Goal: Information Seeking & Learning: Check status

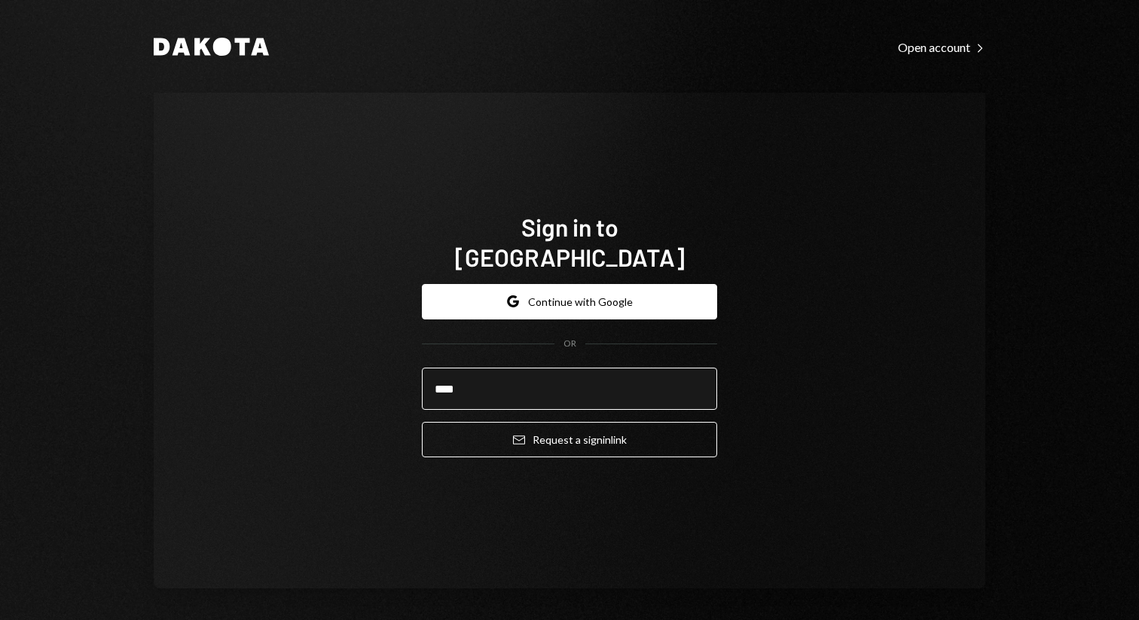
type input "**********"
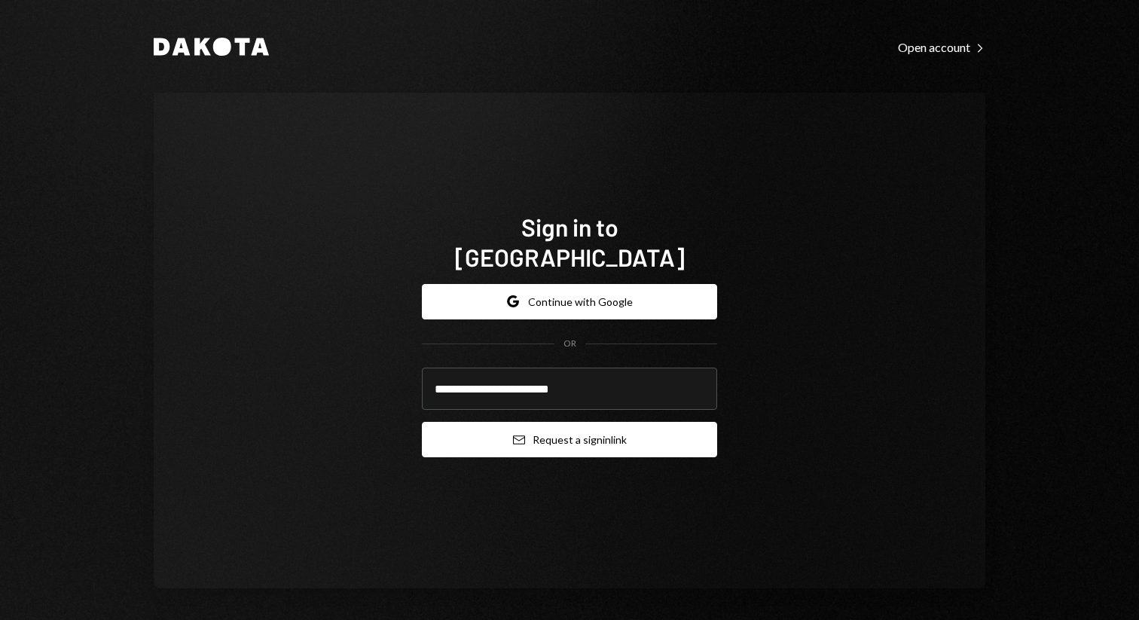
click at [602, 422] on button "Email Request a sign in link" at bounding box center [569, 439] width 295 height 35
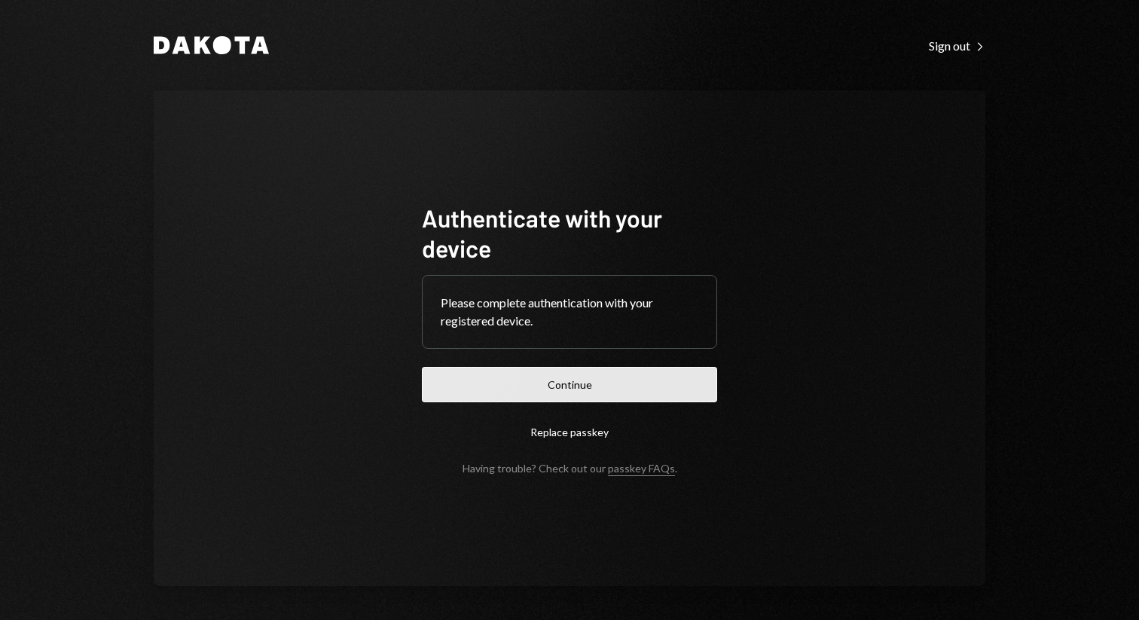
click at [584, 391] on button "Continue" at bounding box center [569, 384] width 295 height 35
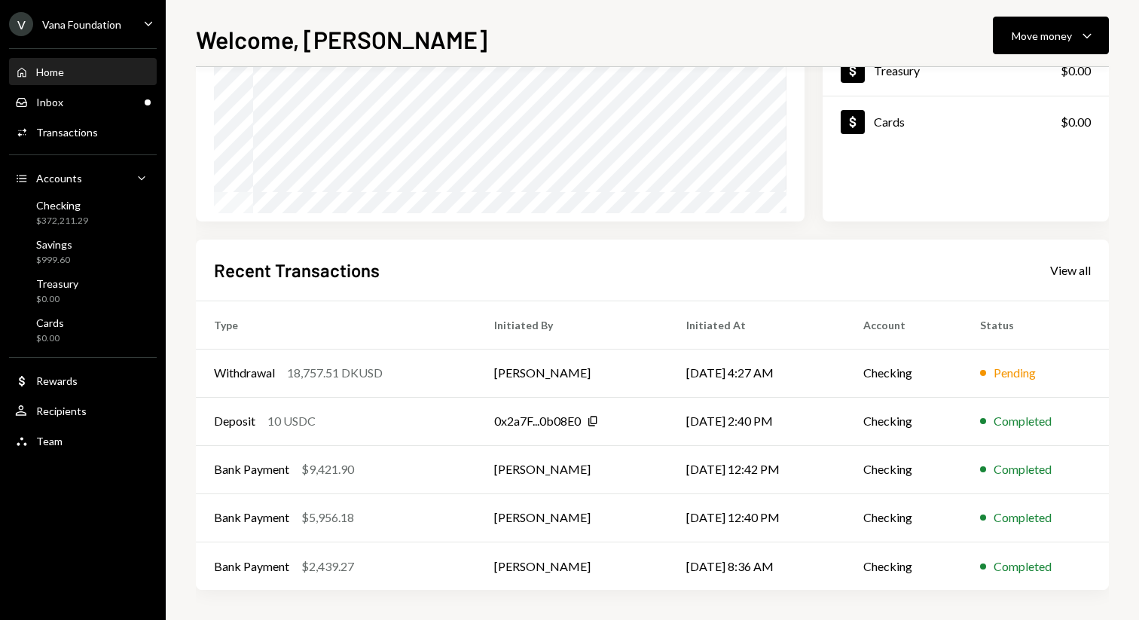
scroll to position [31, 0]
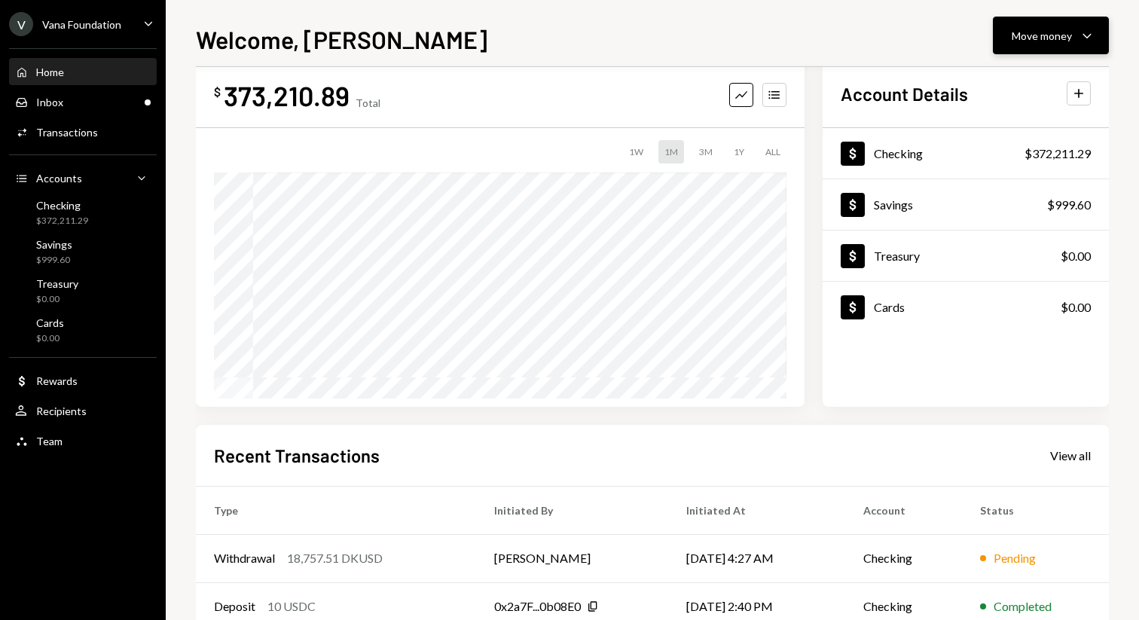
click at [1064, 26] on button "Move money Caret Down" at bounding box center [1051, 36] width 116 height 38
click at [1017, 88] on div "Send" at bounding box center [1039, 81] width 110 height 16
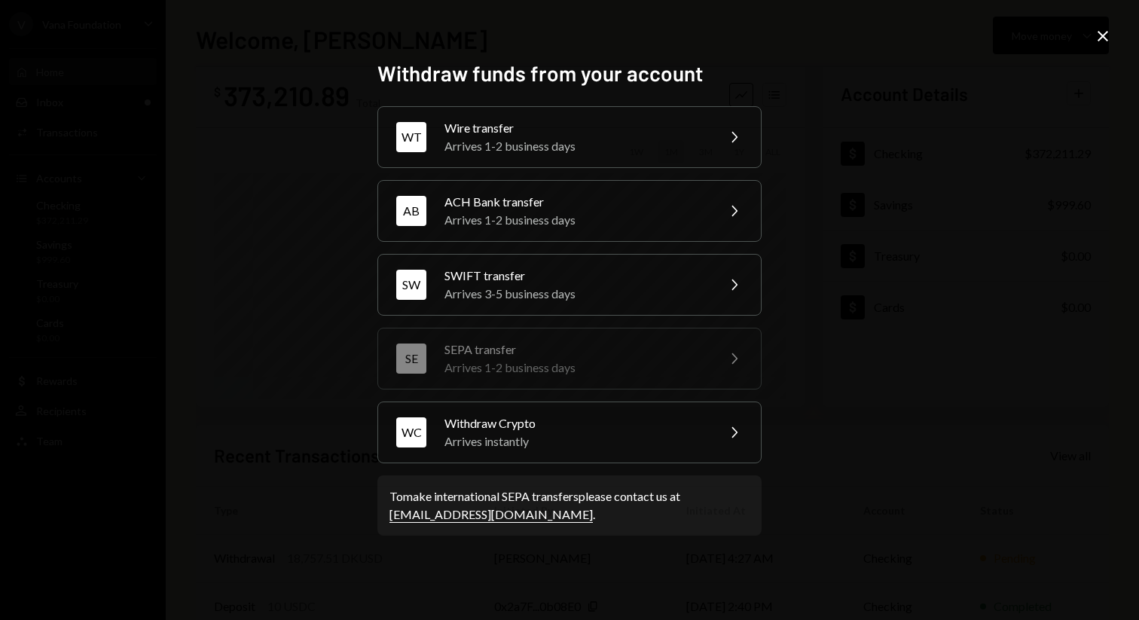
click at [1092, 39] on div "Withdraw funds from your account WT Wire transfer Arrives 1-2 business days Che…" at bounding box center [569, 310] width 1139 height 620
click at [1101, 36] on icon "Close" at bounding box center [1102, 36] width 18 height 18
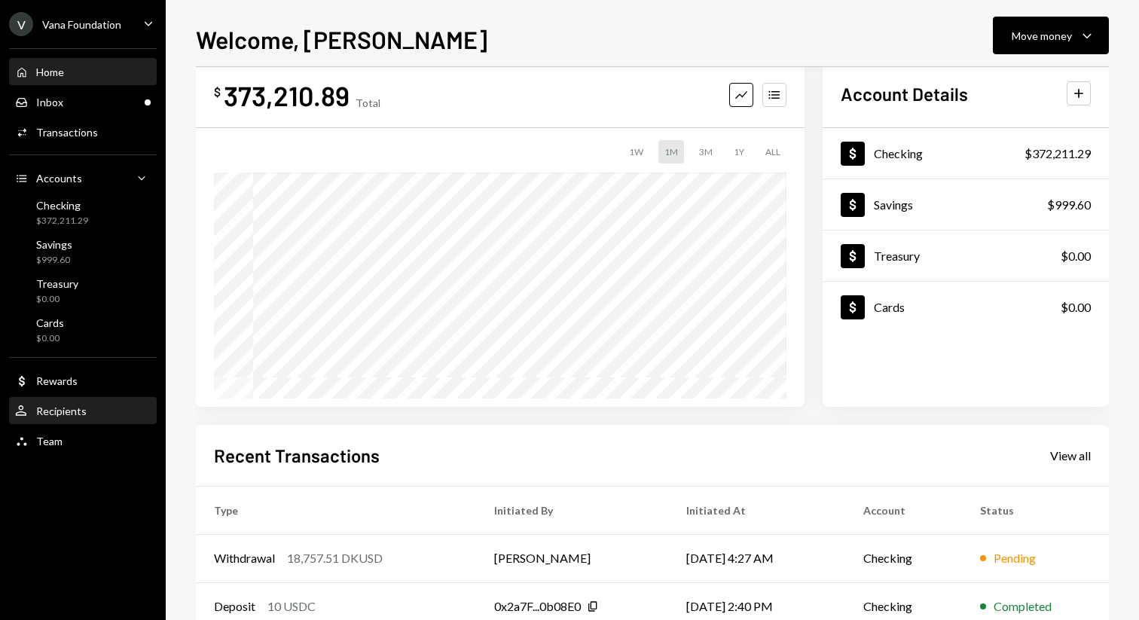
click at [88, 400] on div "User Recipients" at bounding box center [83, 411] width 136 height 26
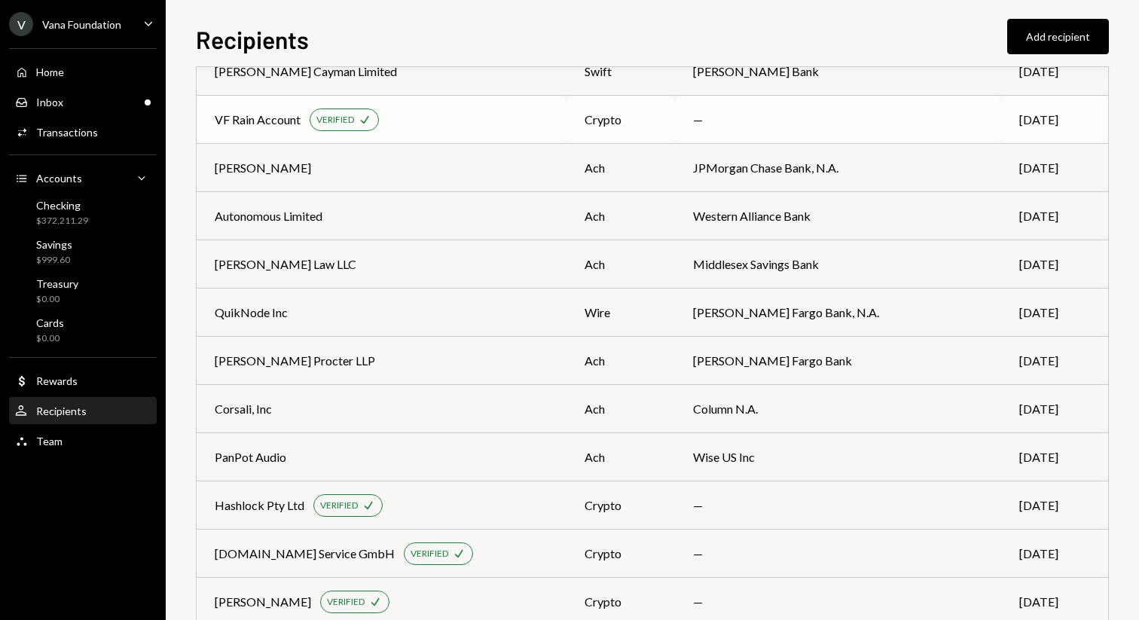
scroll to position [3214, 0]
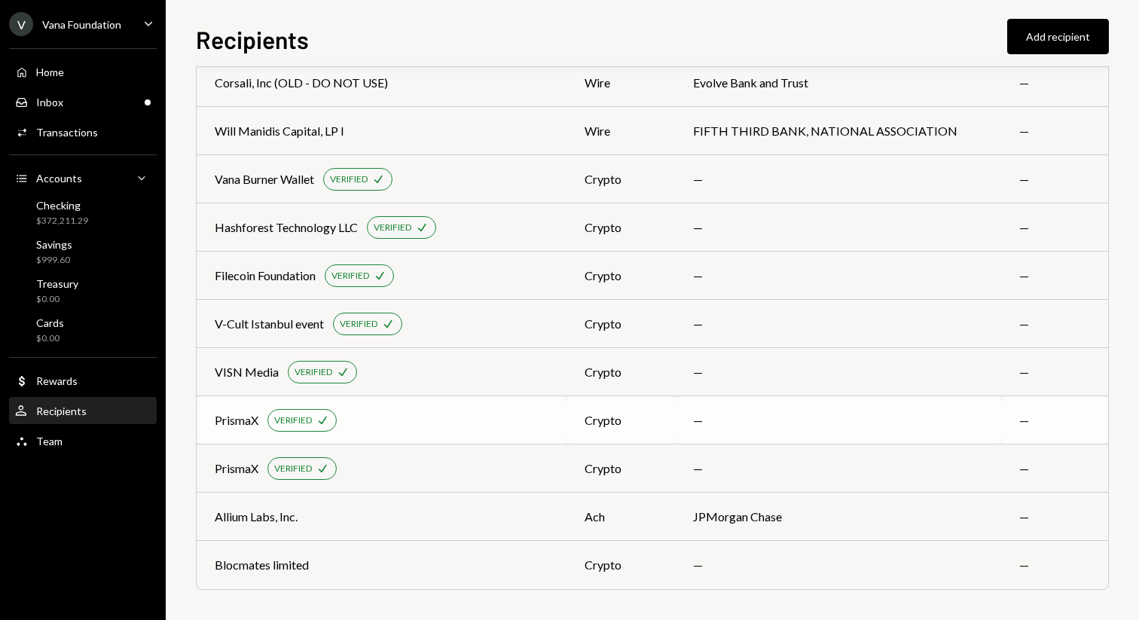
click at [471, 430] on div "PrismaX VERIFIED Check" at bounding box center [382, 420] width 334 height 23
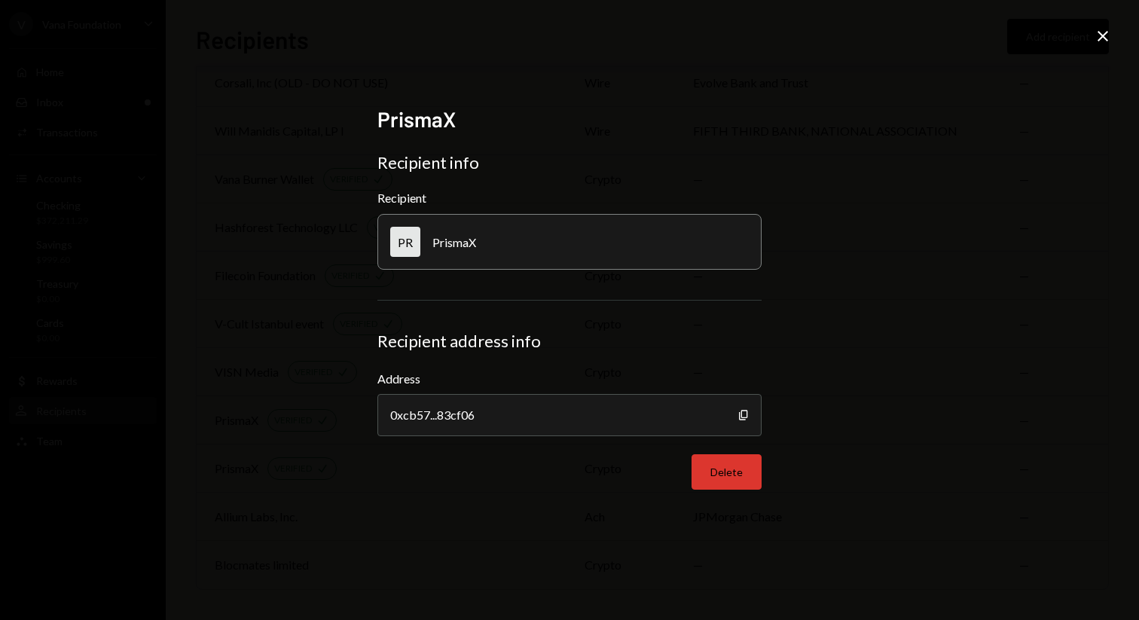
click at [742, 468] on button "Delete" at bounding box center [726, 471] width 70 height 35
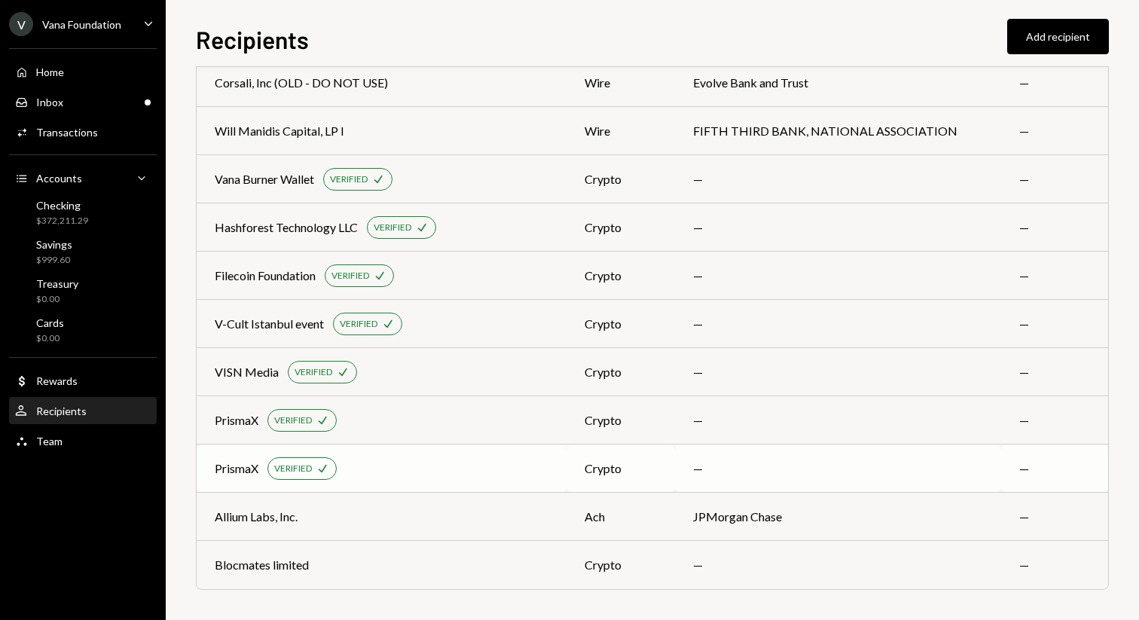
click at [377, 476] on div "PrismaX VERIFIED Check" at bounding box center [382, 468] width 334 height 23
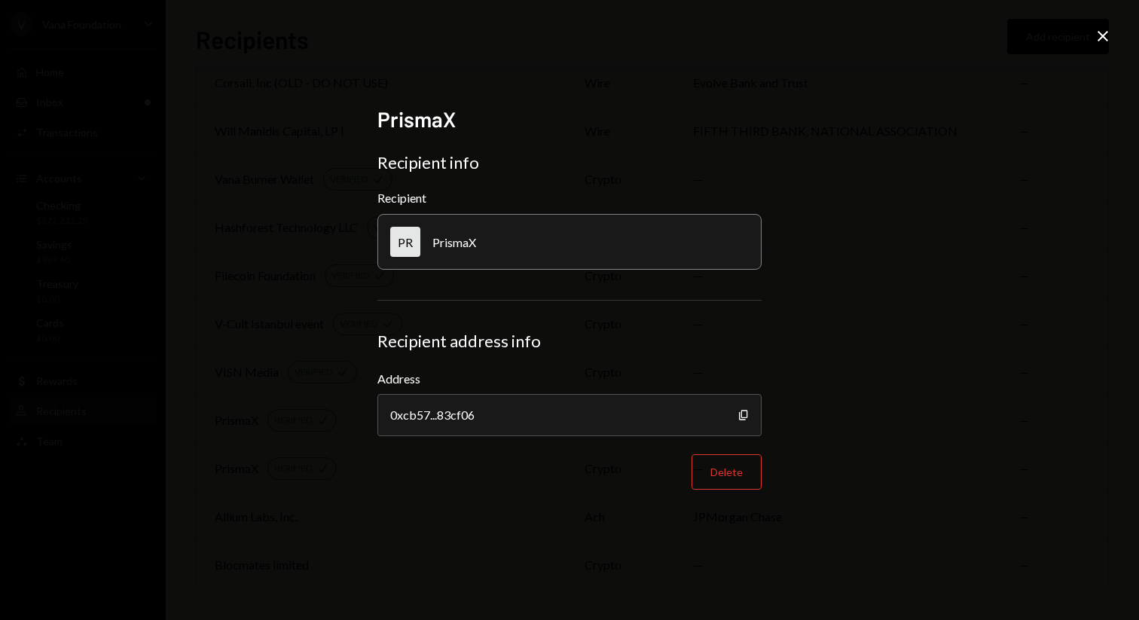
click at [1106, 36] on icon "Close" at bounding box center [1102, 36] width 18 height 18
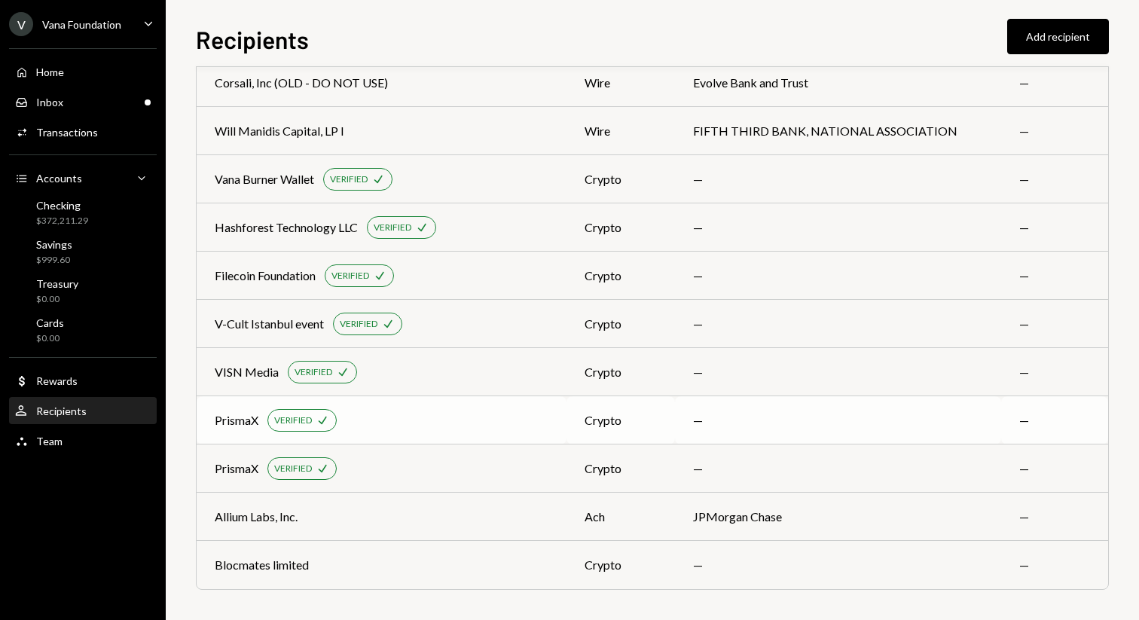
click at [479, 411] on div "PrismaX VERIFIED Check" at bounding box center [382, 420] width 334 height 23
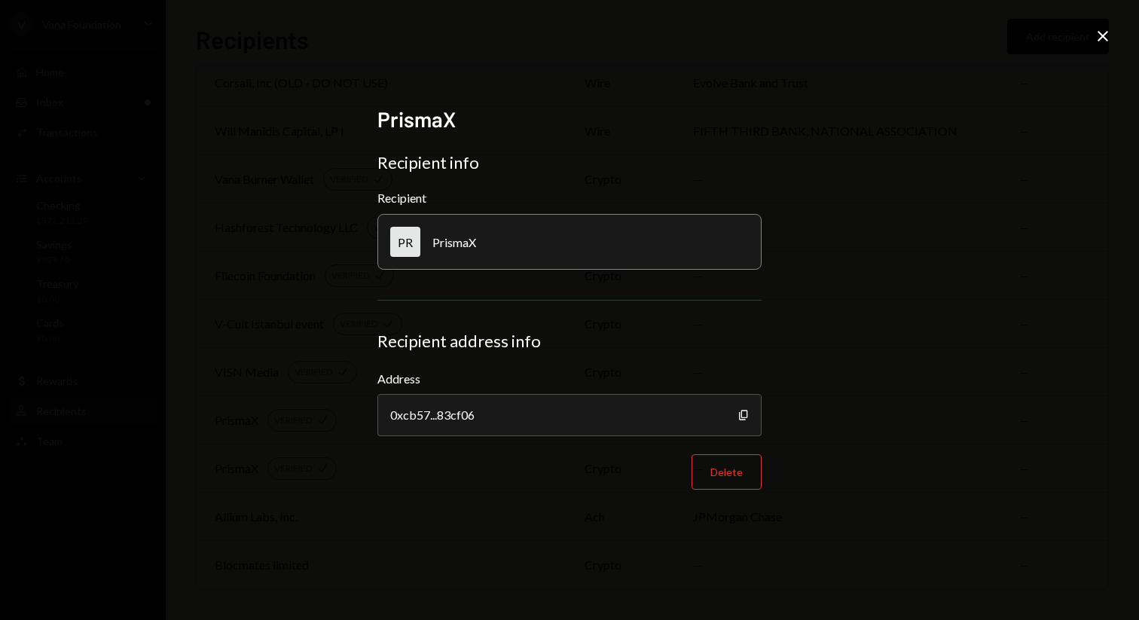
click at [1104, 41] on icon "Close" at bounding box center [1102, 36] width 18 height 18
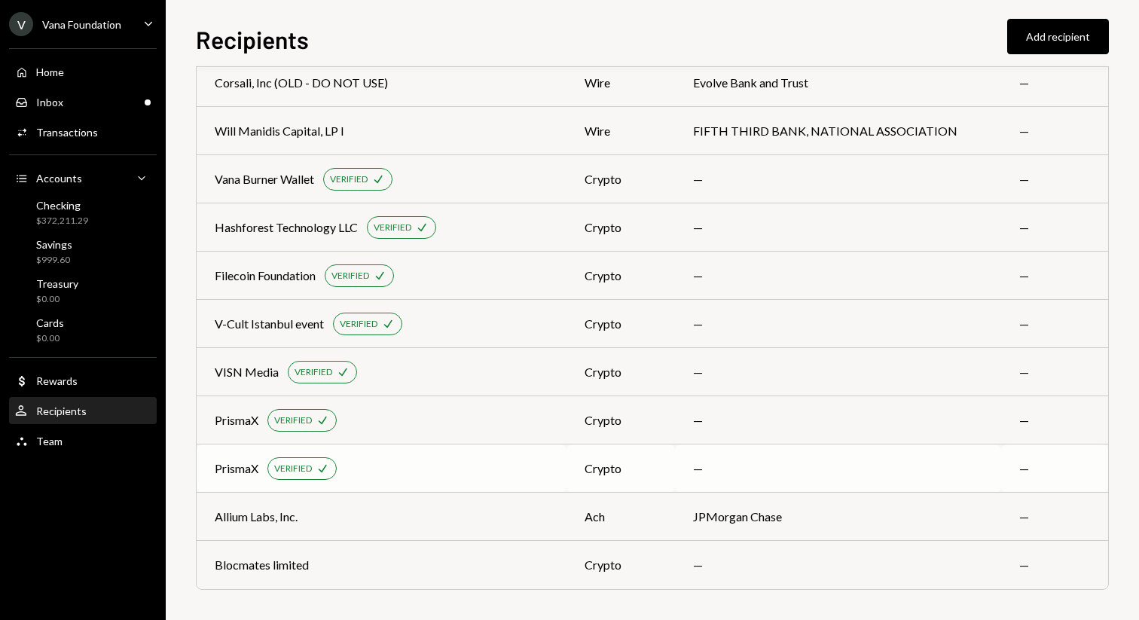
click at [398, 450] on td "PrismaX VERIFIED Check" at bounding box center [382, 468] width 370 height 48
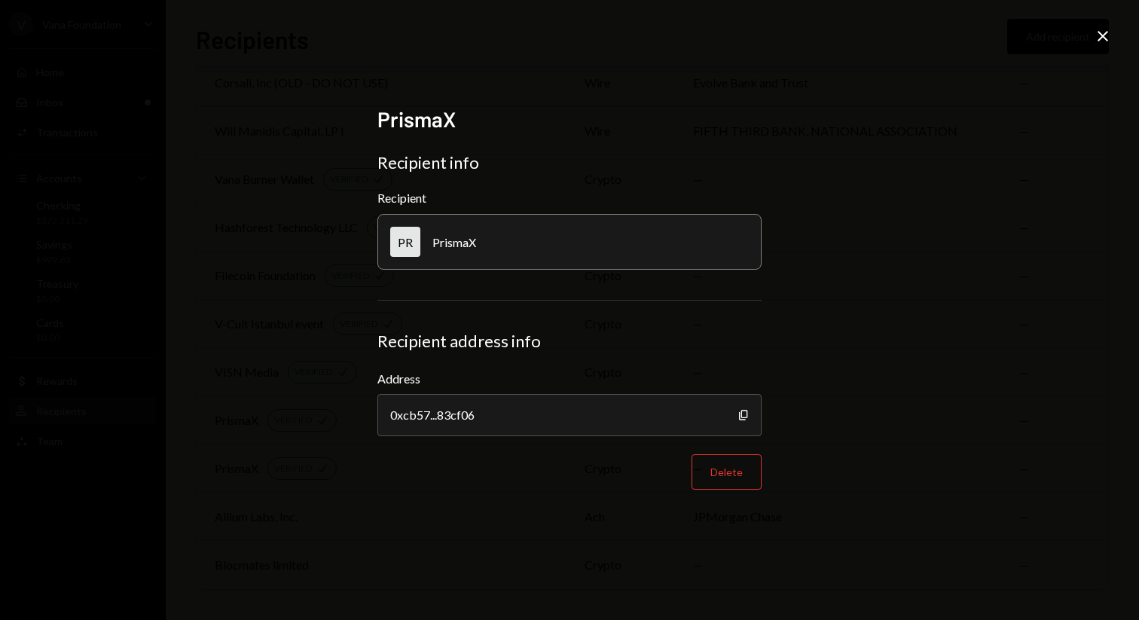
click at [1108, 35] on icon "Close" at bounding box center [1102, 36] width 18 height 18
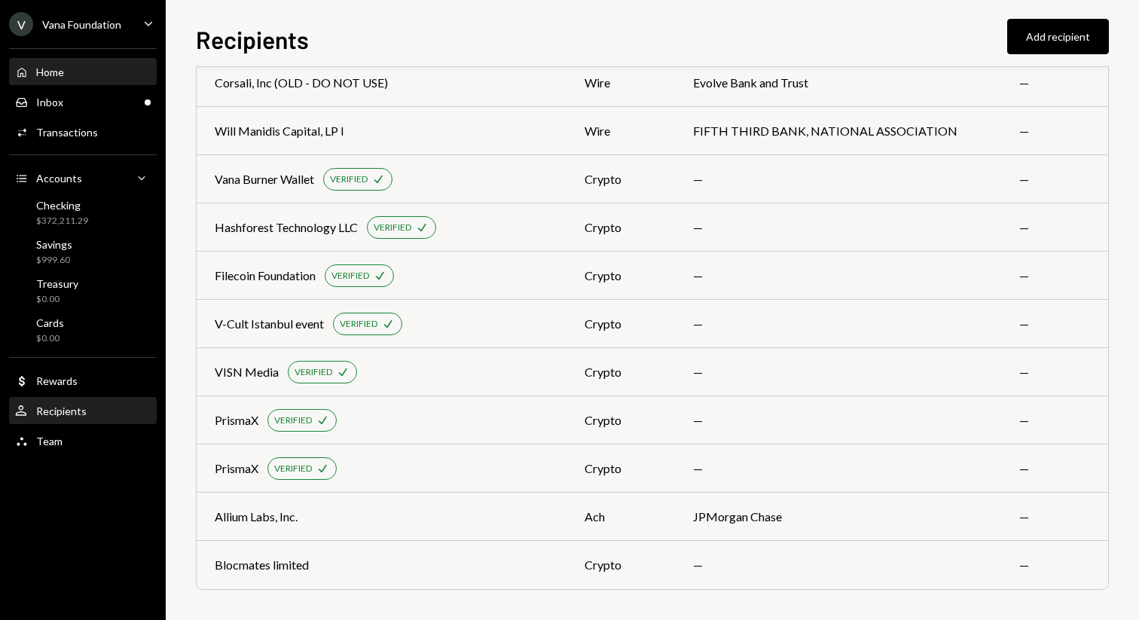
click at [75, 70] on div "Home Home" at bounding box center [83, 73] width 136 height 14
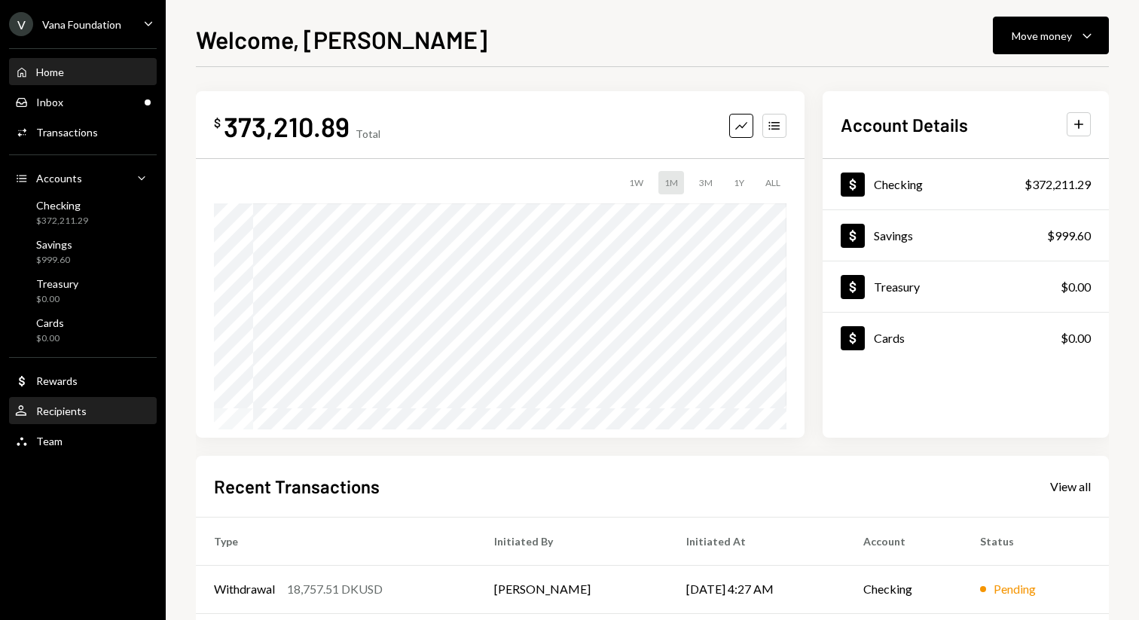
click at [90, 405] on div "User Recipients" at bounding box center [83, 411] width 136 height 14
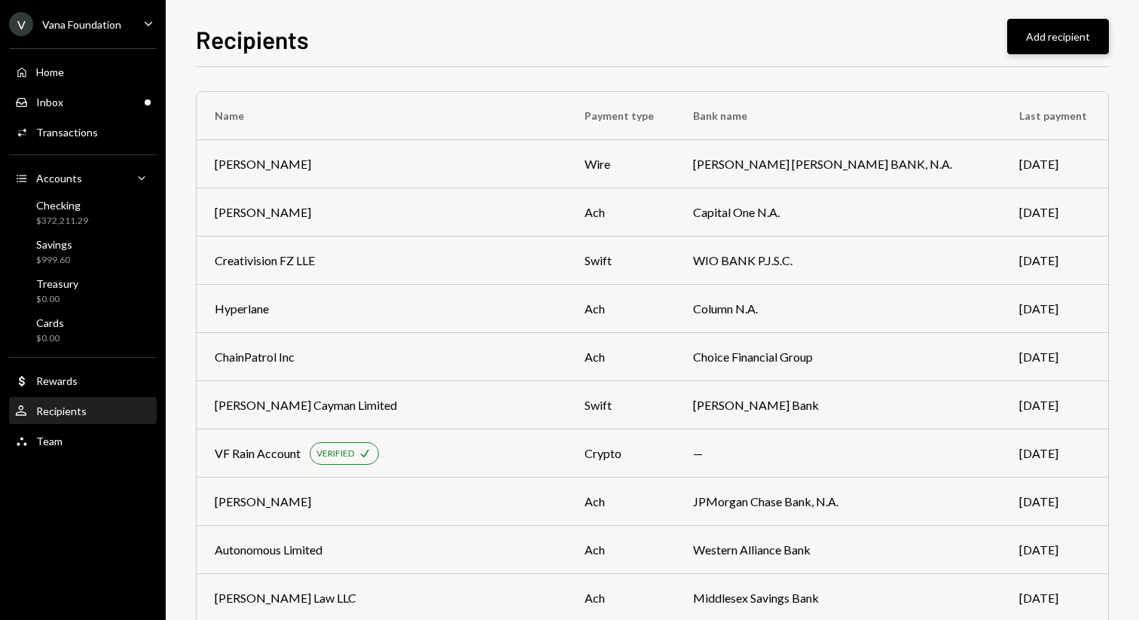
click at [1029, 46] on button "Add recipient" at bounding box center [1058, 36] width 102 height 35
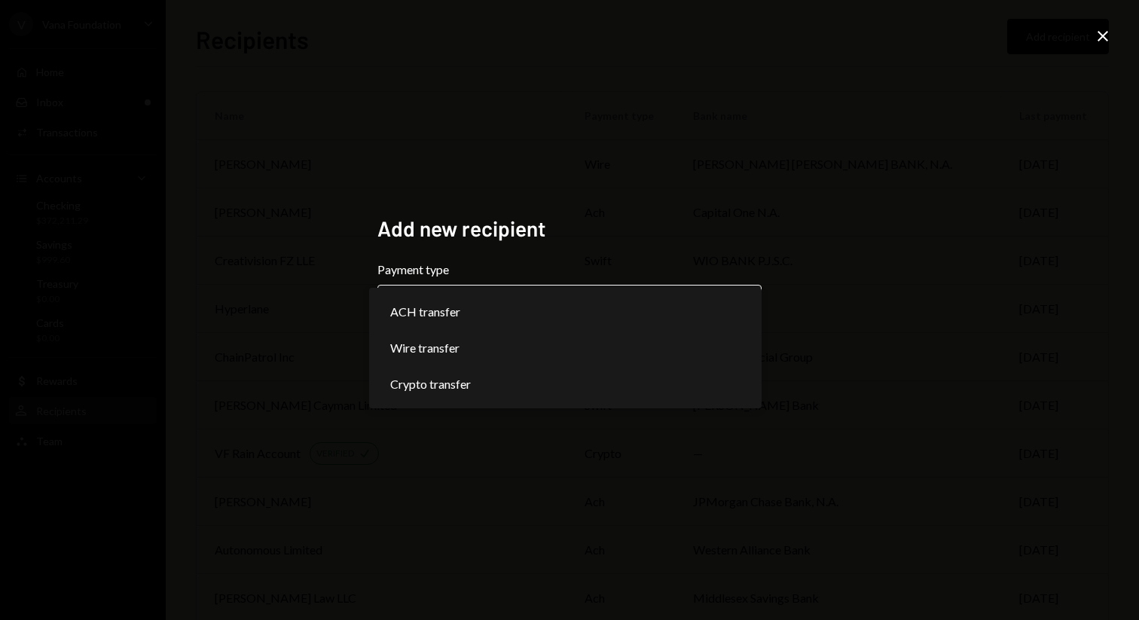
click at [648, 305] on body "V Vana Foundation Caret Down Home Home Inbox Inbox Activities Transactions Acco…" at bounding box center [569, 310] width 1139 height 620
select select "******"
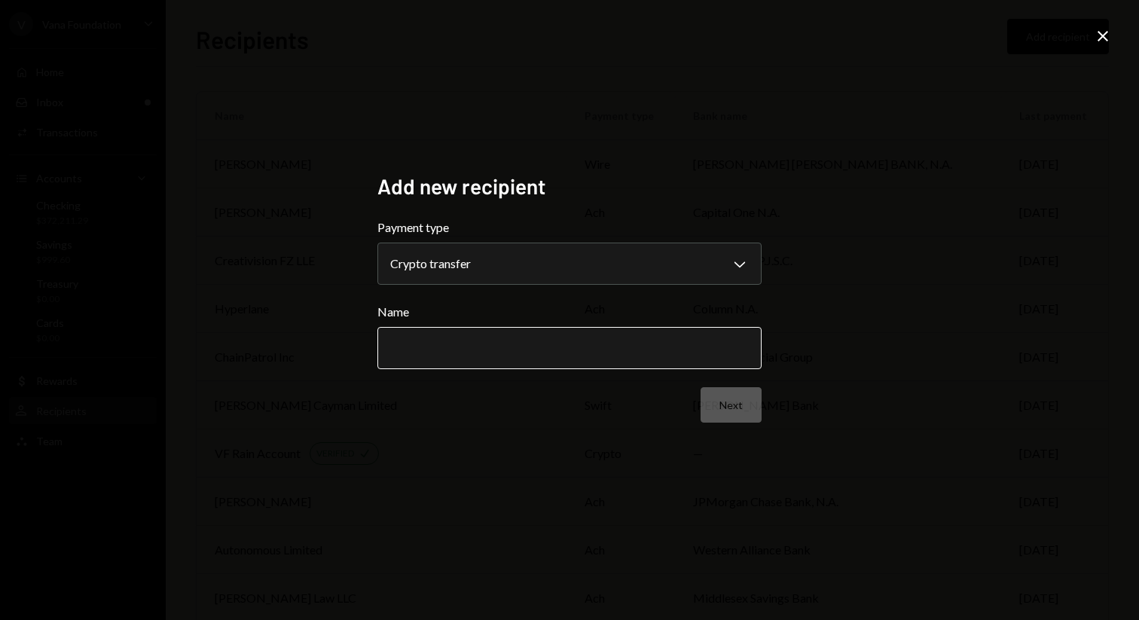
click at [541, 337] on input "Name" at bounding box center [569, 348] width 384 height 42
paste input "*******"
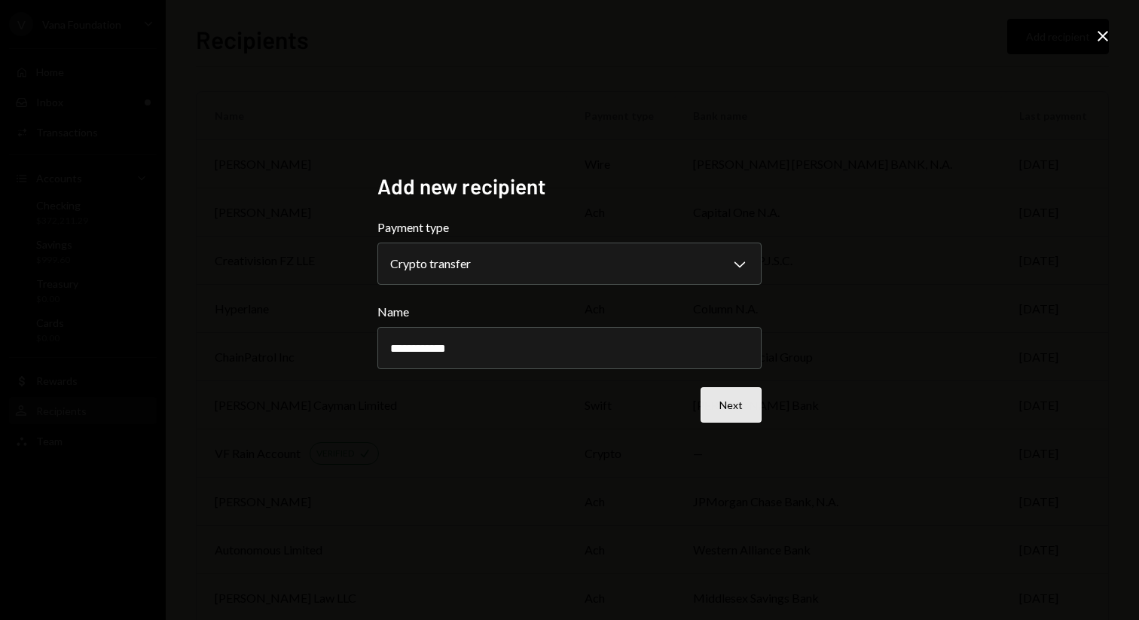
type input "**********"
click at [725, 404] on button "Next" at bounding box center [730, 404] width 61 height 35
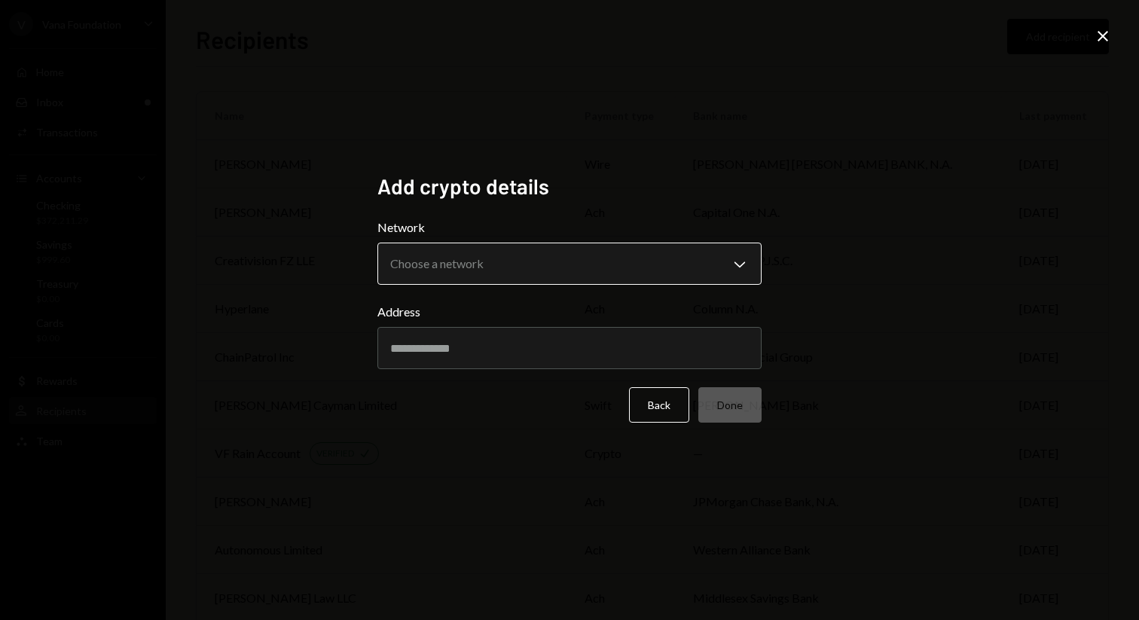
click at [556, 280] on body "V Vana Foundation Caret Down Home Home Inbox Inbox Activities Transactions Acco…" at bounding box center [569, 310] width 1139 height 620
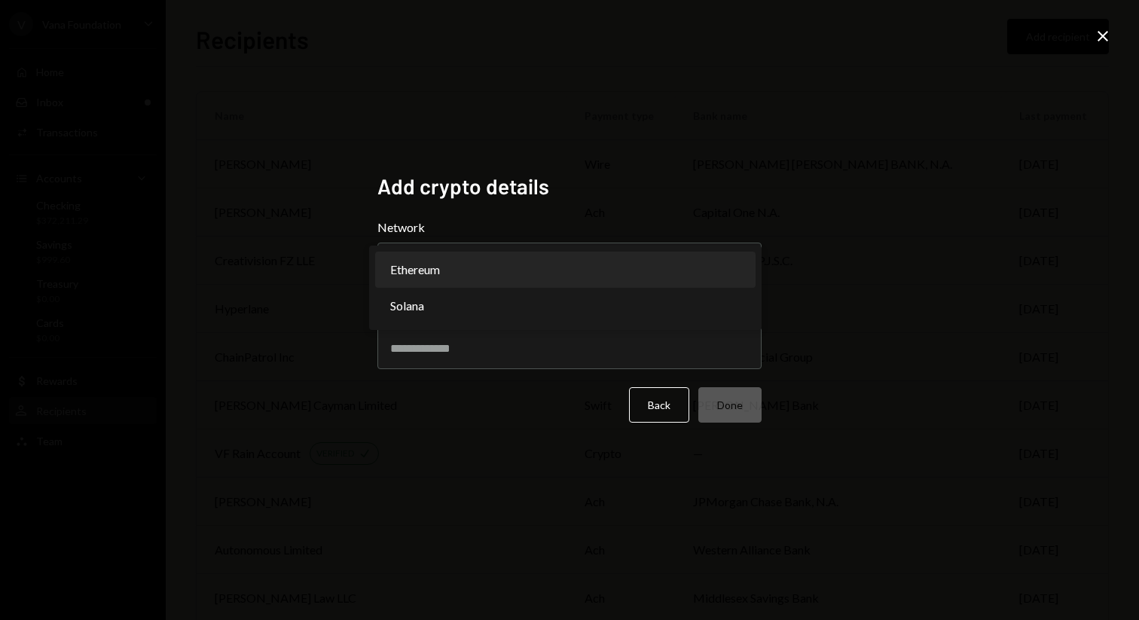
select select "**********"
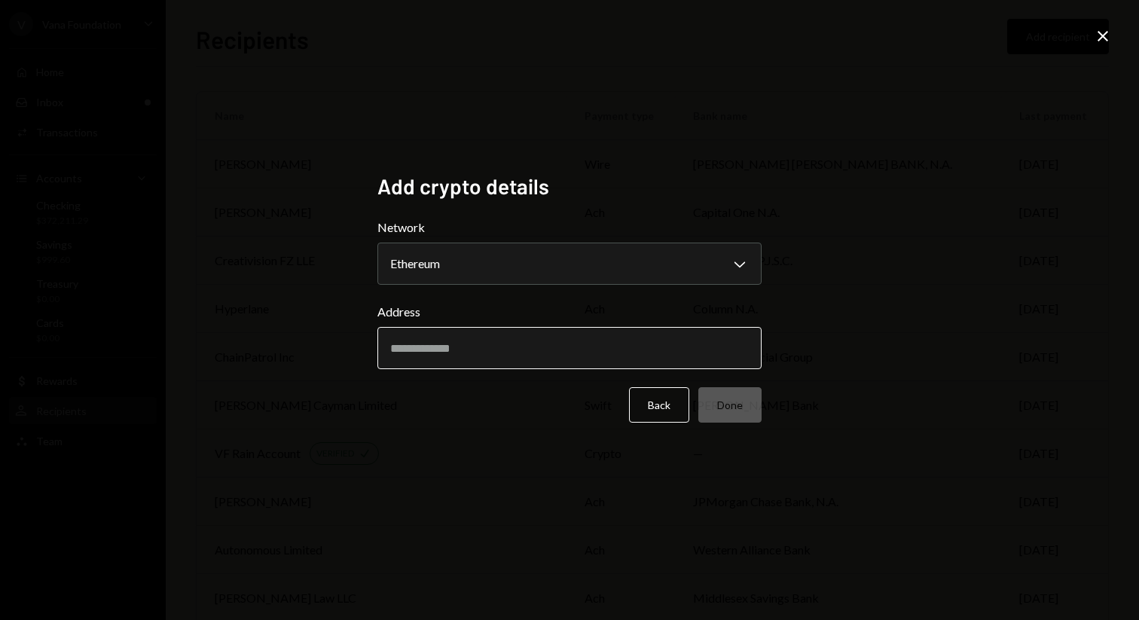
click at [463, 346] on input "Address" at bounding box center [569, 348] width 384 height 42
paste input "**********"
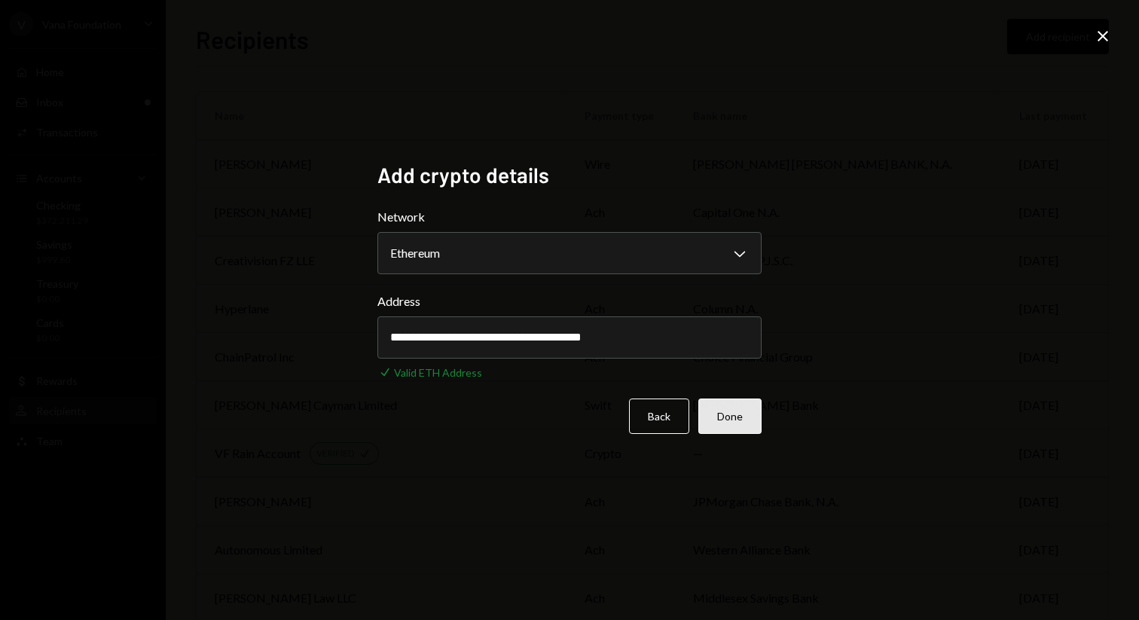
type input "**********"
click at [725, 422] on button "Done" at bounding box center [729, 415] width 63 height 35
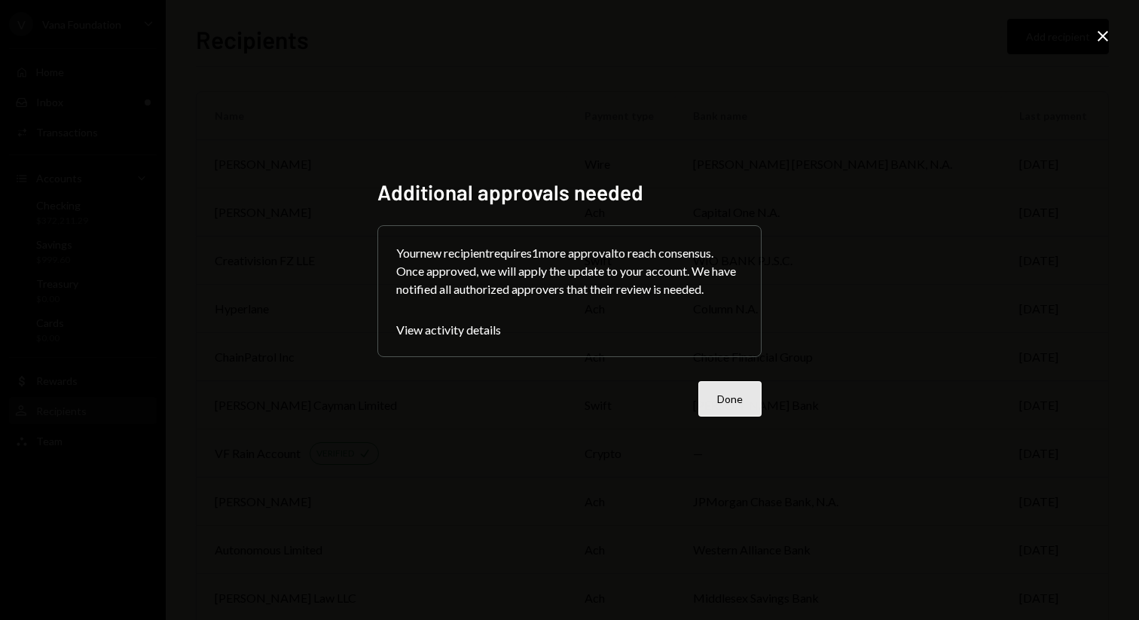
click at [732, 411] on button "Done" at bounding box center [729, 398] width 63 height 35
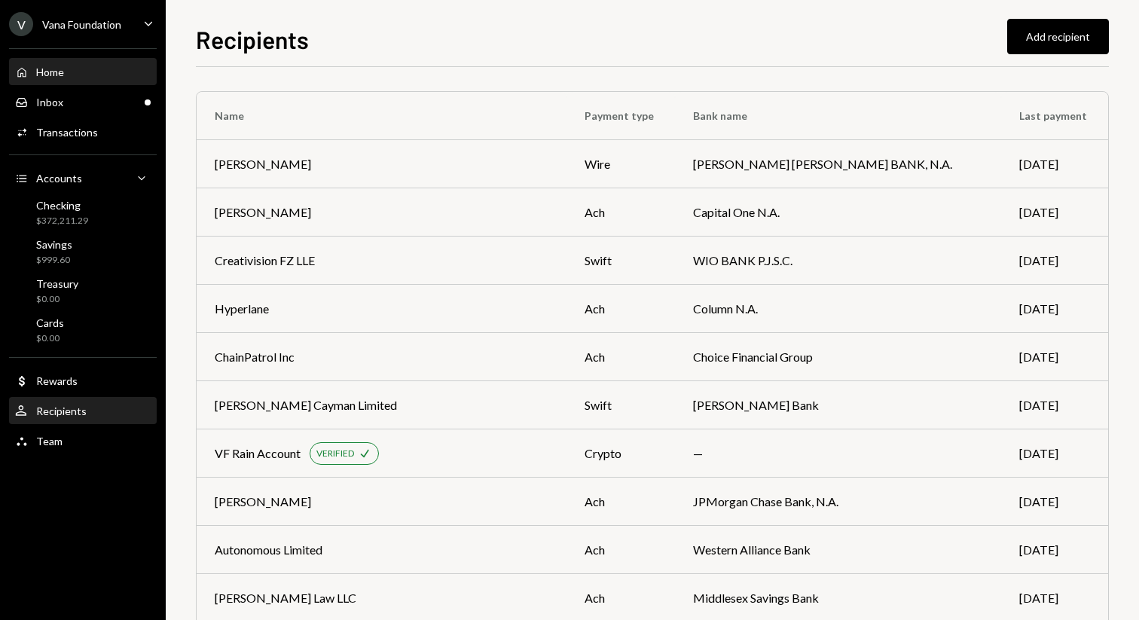
click at [78, 69] on div "Home Home" at bounding box center [83, 73] width 136 height 14
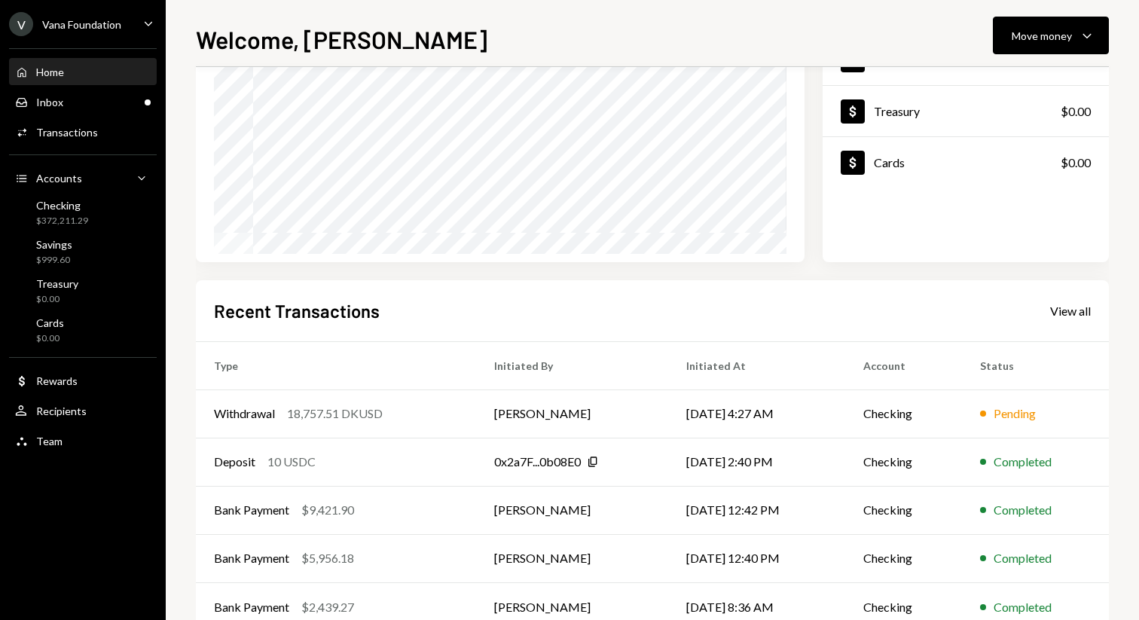
scroll to position [216, 0]
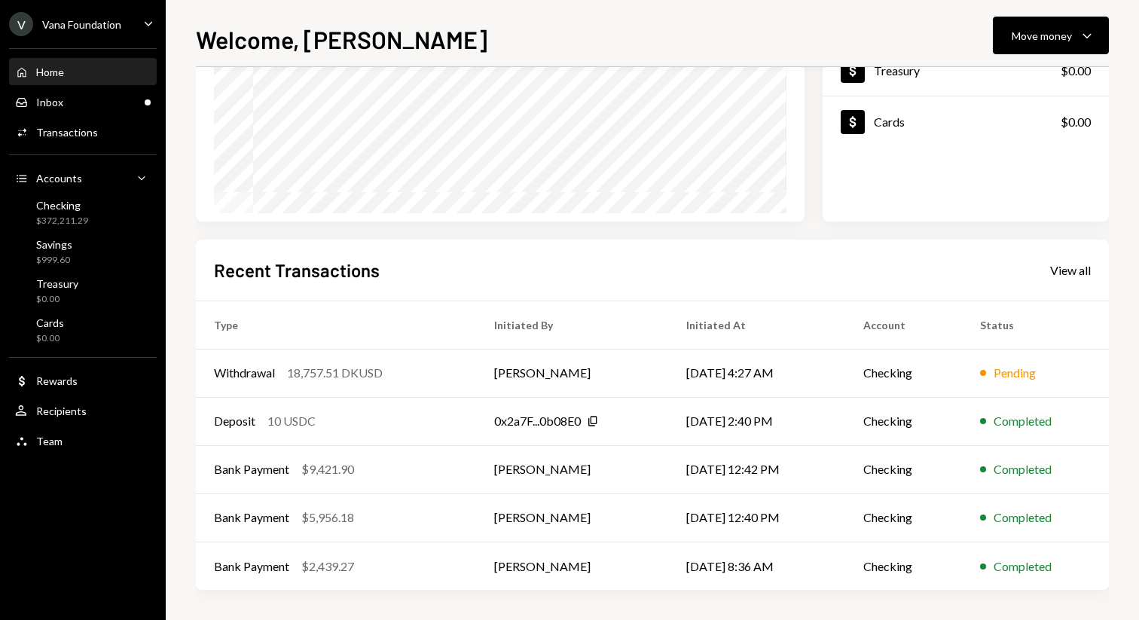
click at [1069, 255] on div "Recent Transactions View all Type Initiated By Initiated At Account Status With…" at bounding box center [652, 414] width 913 height 351
click at [1069, 275] on div "View all" at bounding box center [1070, 270] width 41 height 15
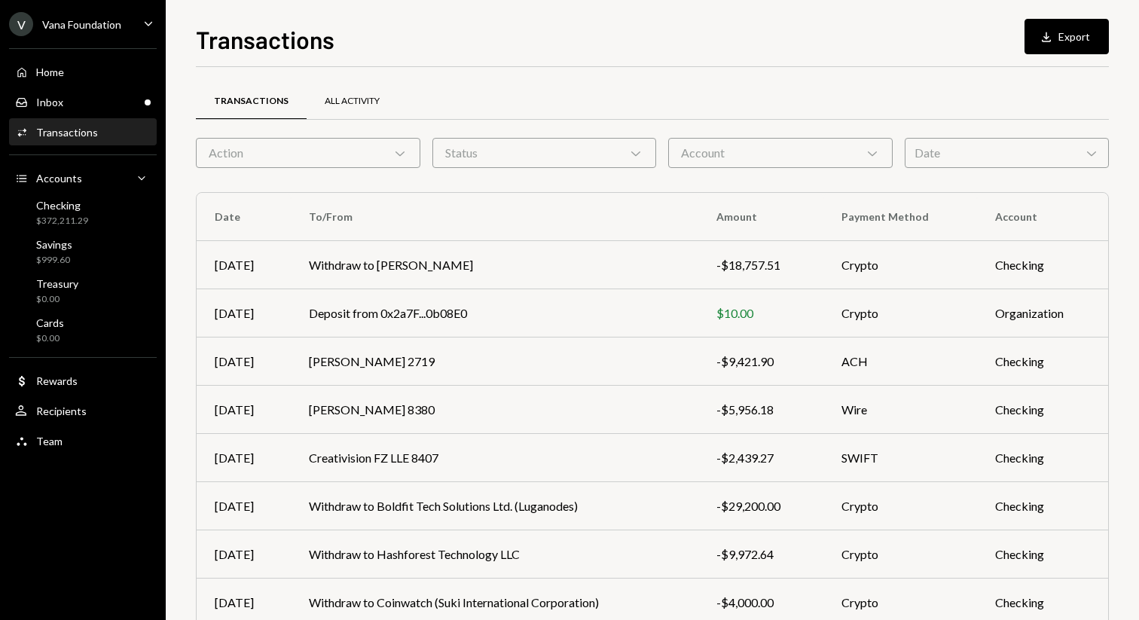
click at [351, 107] on div "All Activity" at bounding box center [352, 101] width 55 height 13
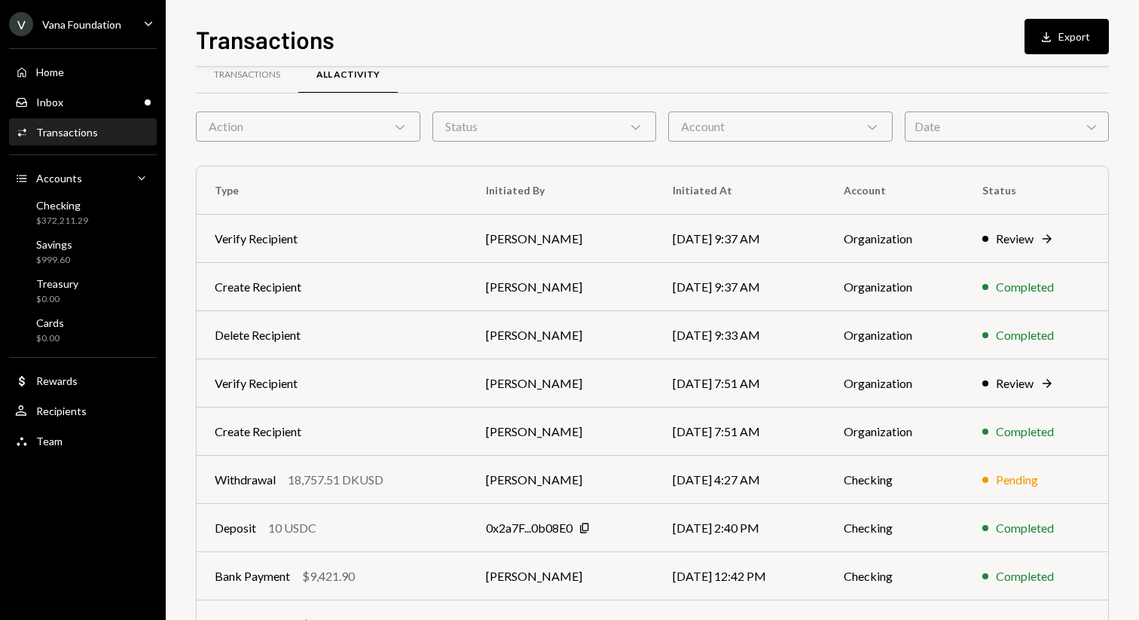
scroll to position [40, 0]
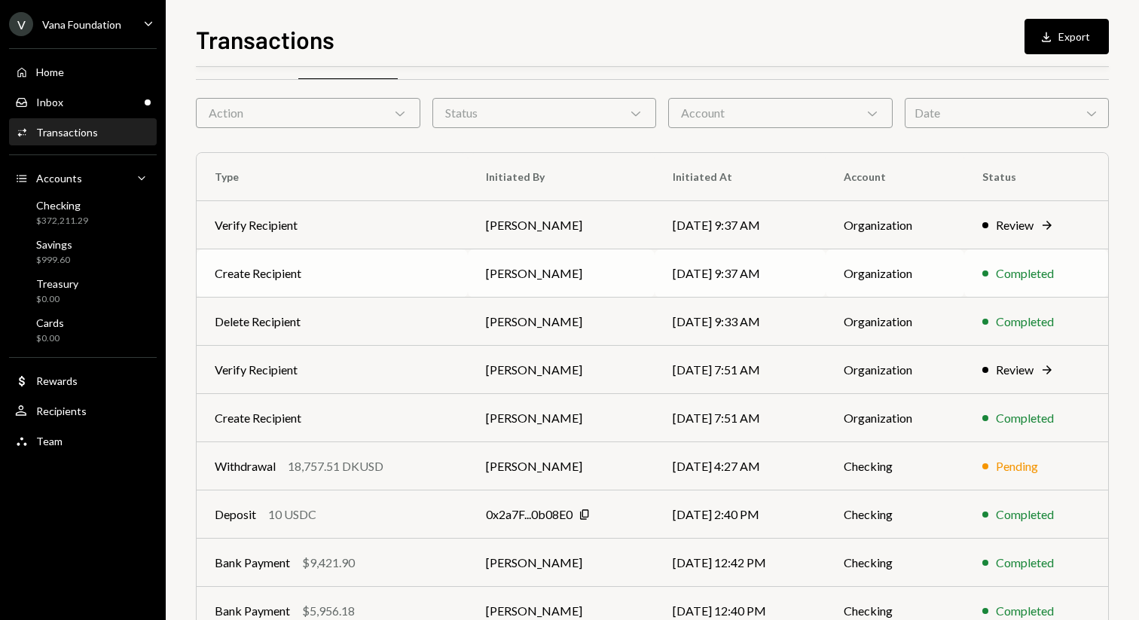
click at [572, 276] on td "[PERSON_NAME]" at bounding box center [561, 273] width 187 height 48
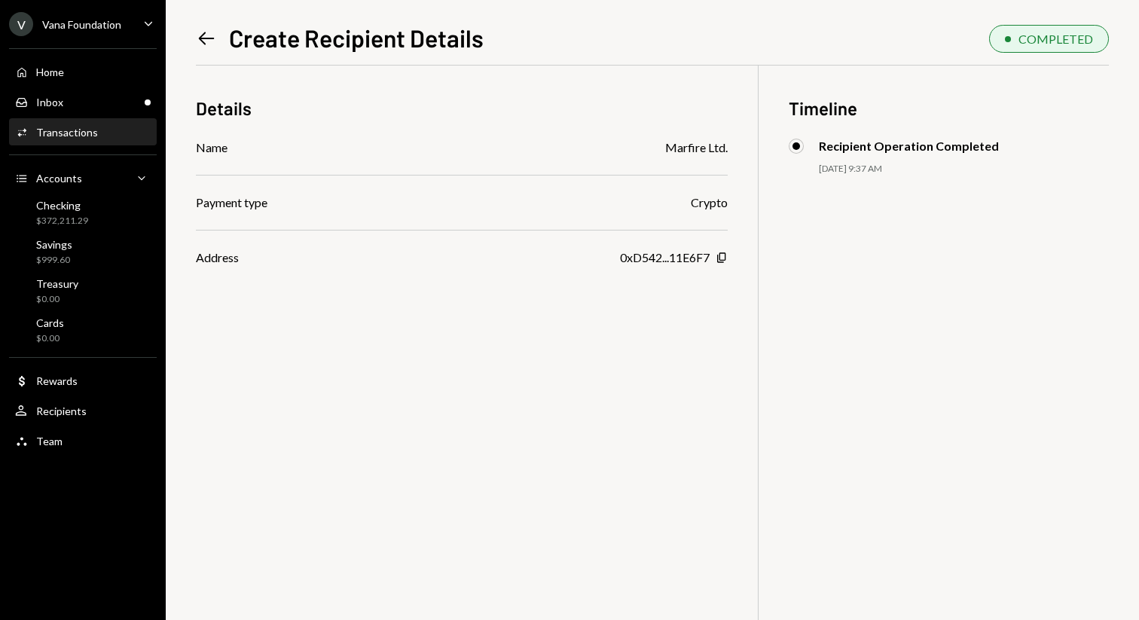
click at [206, 43] on icon "Left Arrow" at bounding box center [206, 38] width 21 height 21
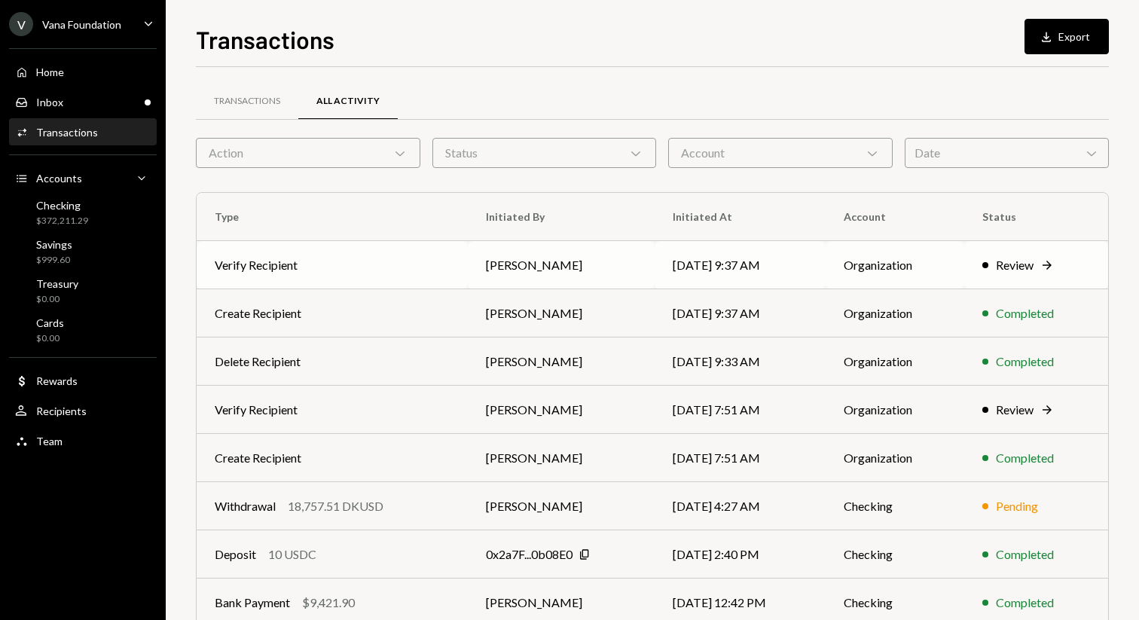
click at [408, 285] on td "Verify Recipient" at bounding box center [332, 265] width 271 height 48
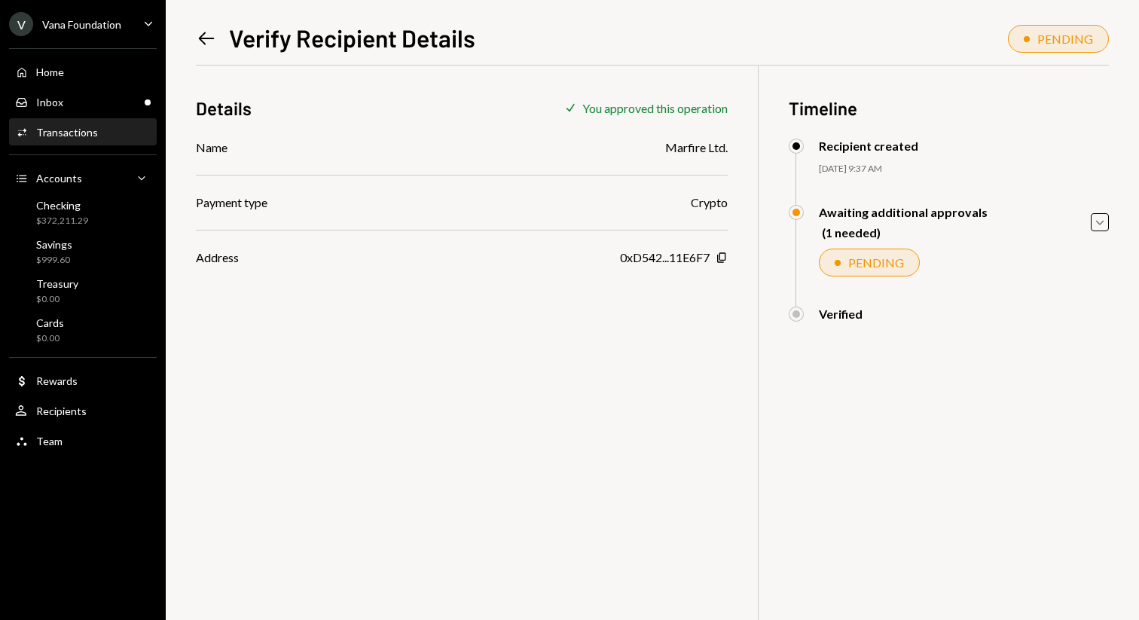
click at [209, 44] on icon "Left Arrow" at bounding box center [206, 38] width 21 height 21
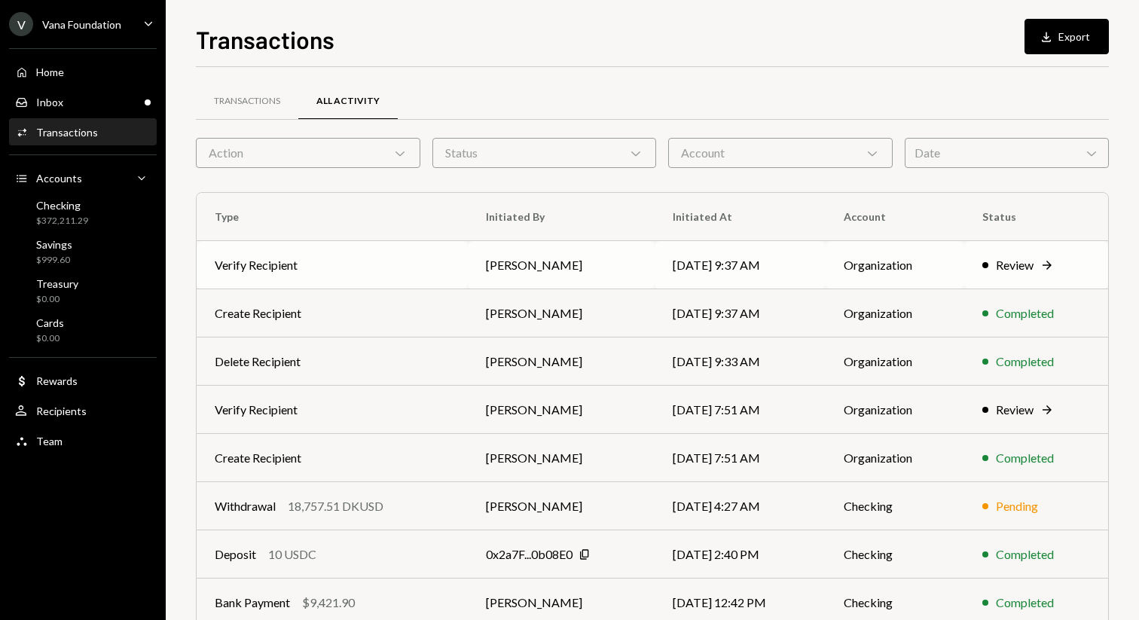
click at [506, 272] on td "[PERSON_NAME]" at bounding box center [561, 265] width 187 height 48
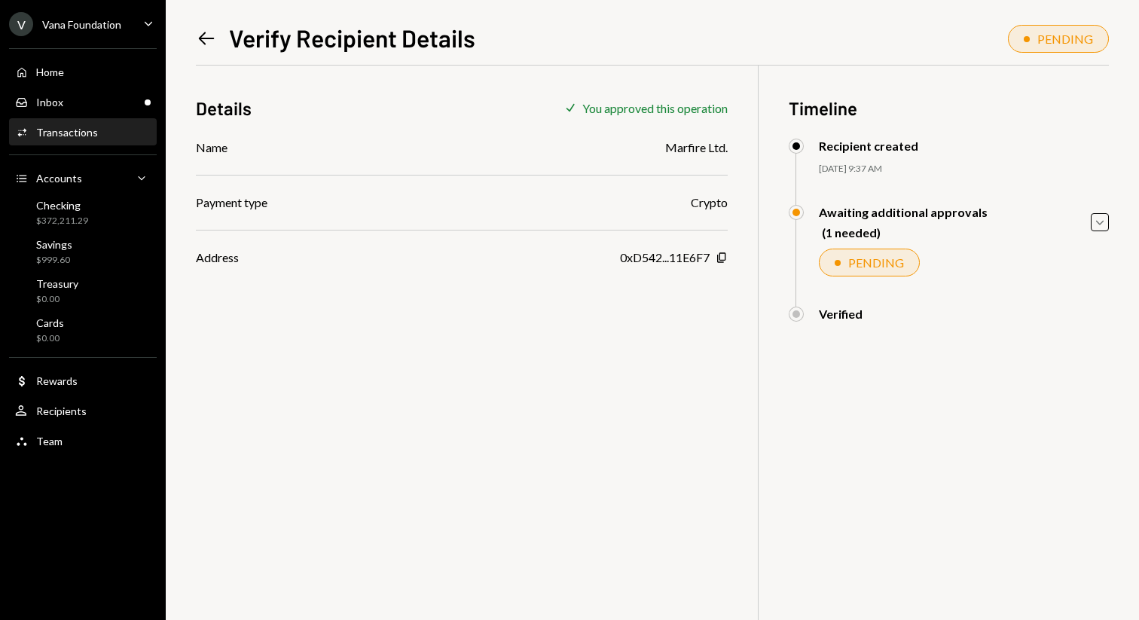
click at [894, 271] on div "PENDING" at bounding box center [869, 263] width 101 height 28
click at [199, 26] on link "Left Arrow" at bounding box center [206, 37] width 21 height 23
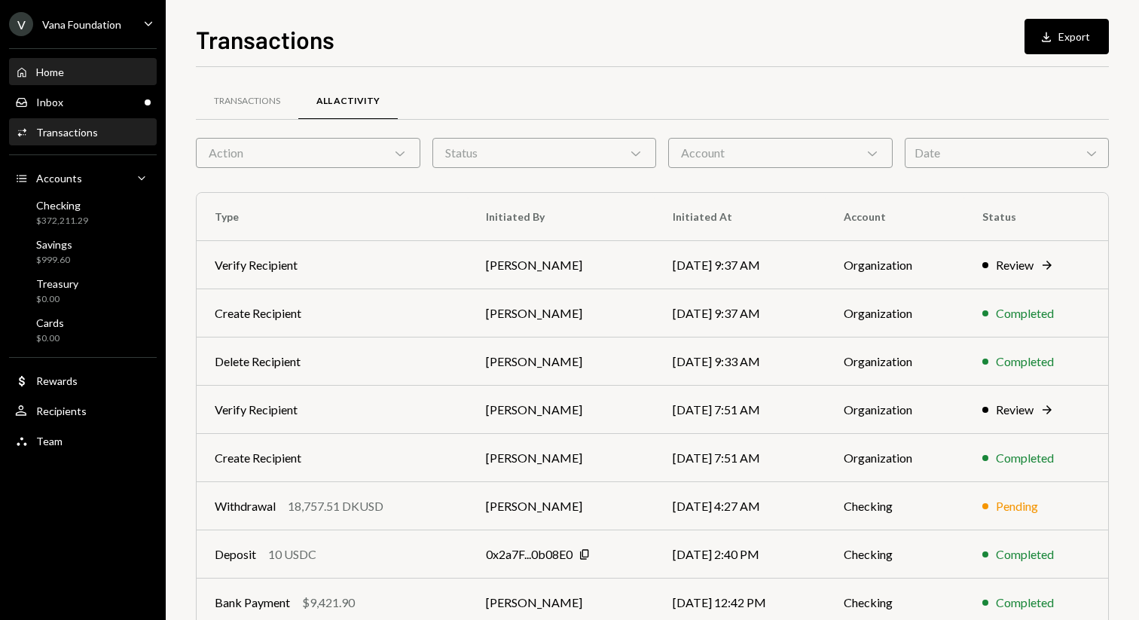
click at [87, 74] on div "Home Home" at bounding box center [83, 73] width 136 height 14
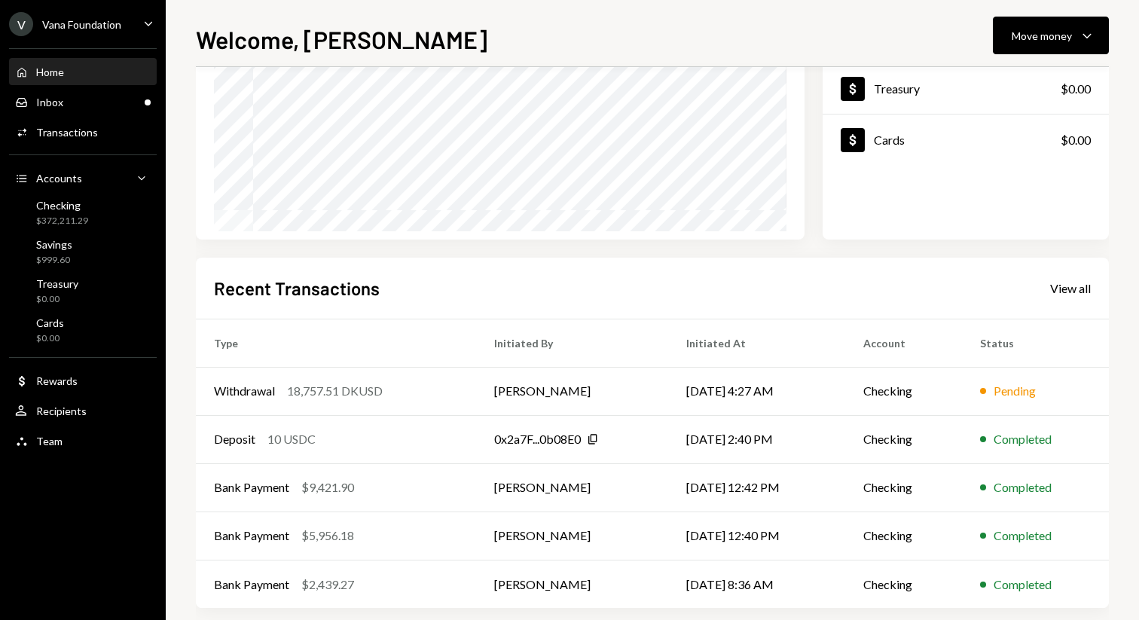
scroll to position [216, 0]
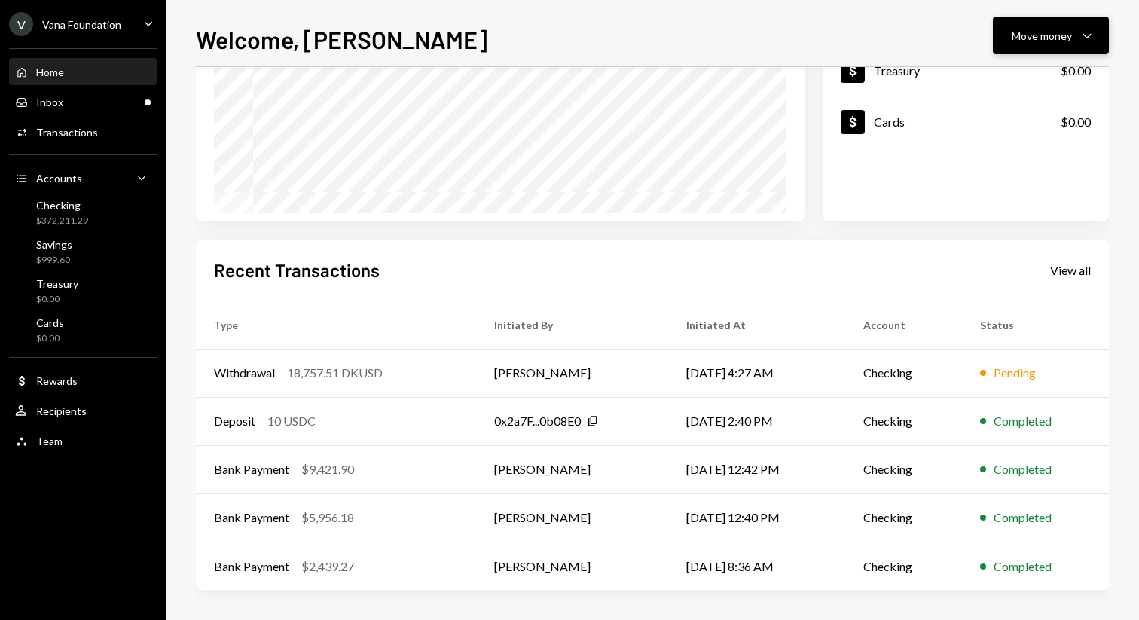
click at [1057, 43] on div "Move money Caret Down" at bounding box center [1050, 35] width 78 height 18
click at [977, 79] on div "Withdraw Send" at bounding box center [1027, 81] width 133 height 16
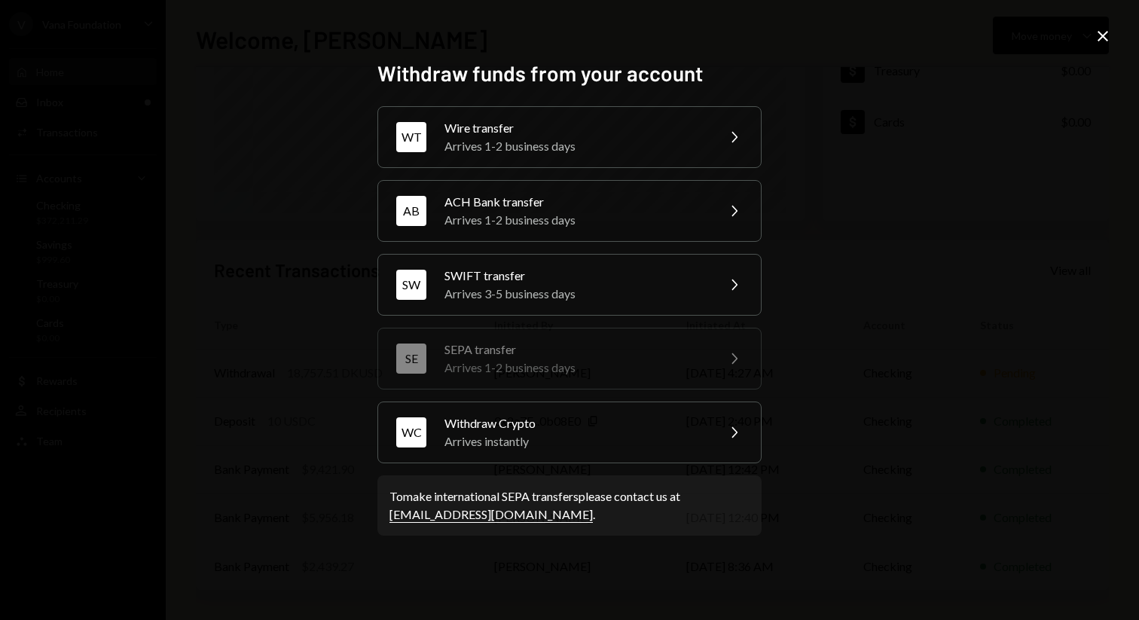
click at [1095, 32] on icon "Close" at bounding box center [1102, 36] width 18 height 18
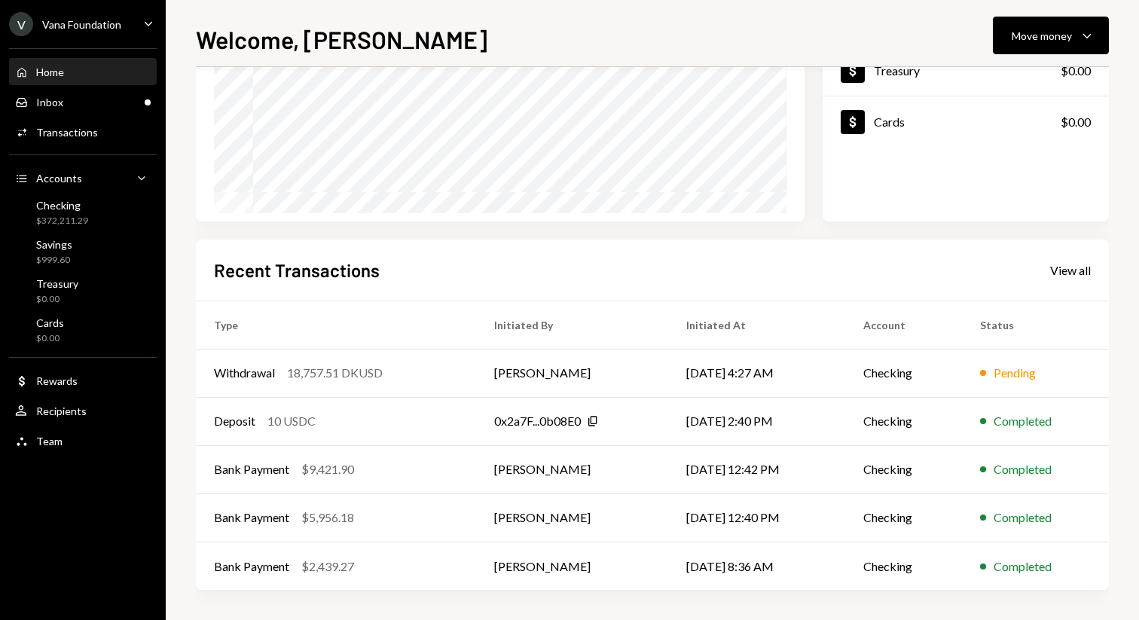
click at [1070, 258] on div "Recent Transactions View all" at bounding box center [652, 270] width 877 height 25
click at [1078, 272] on div "View all" at bounding box center [1070, 270] width 41 height 15
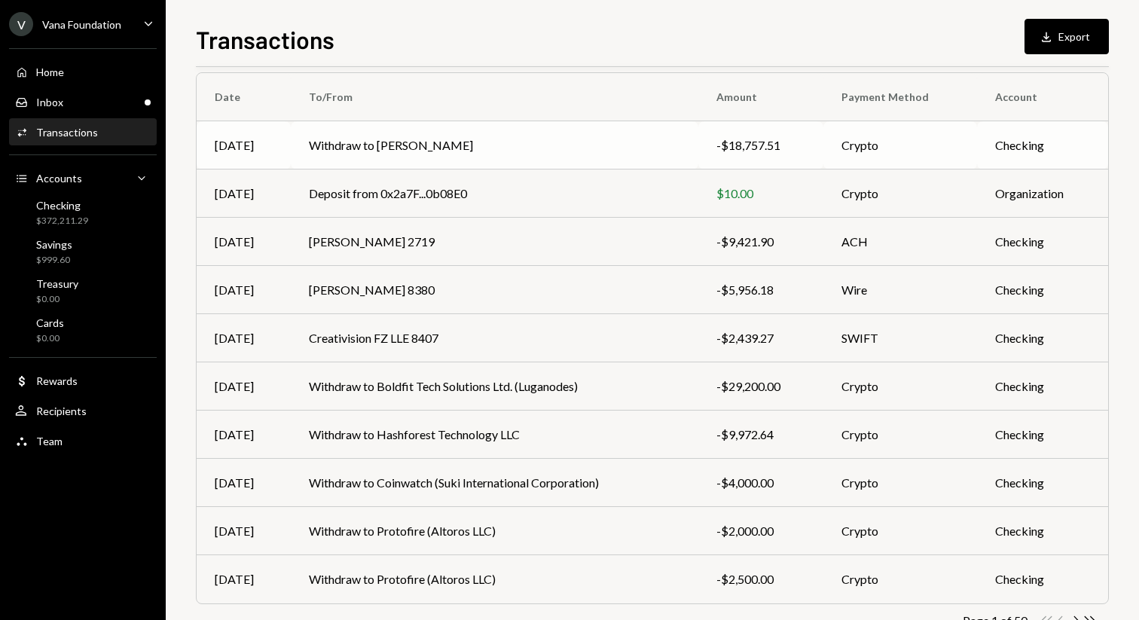
scroll to position [166, 0]
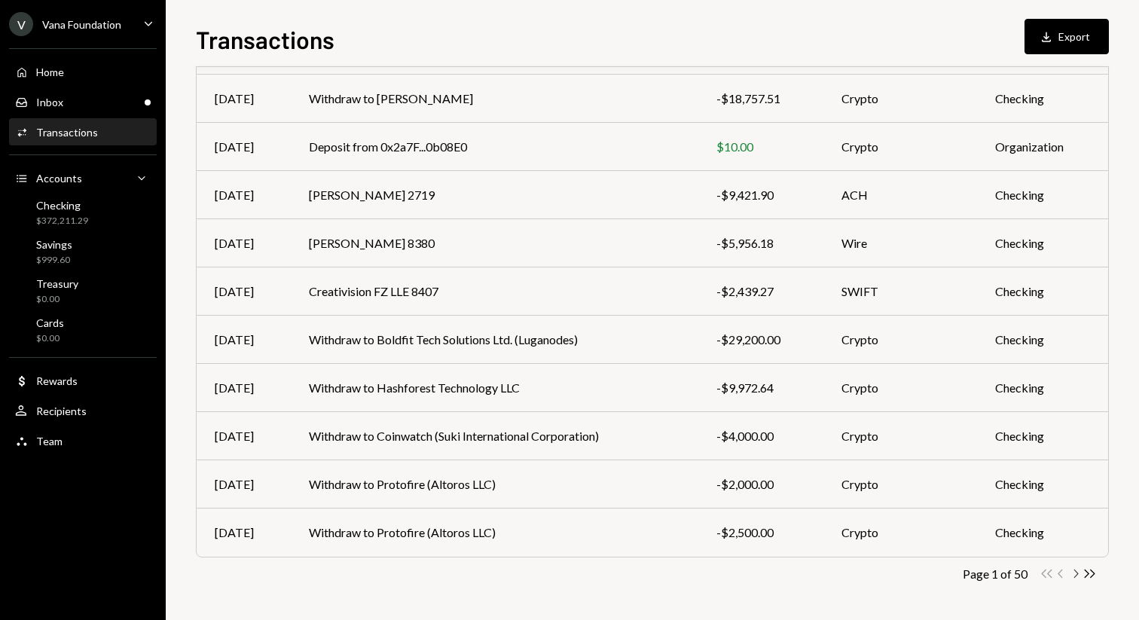
click at [1075, 572] on icon "Chevron Right" at bounding box center [1075, 573] width 14 height 14
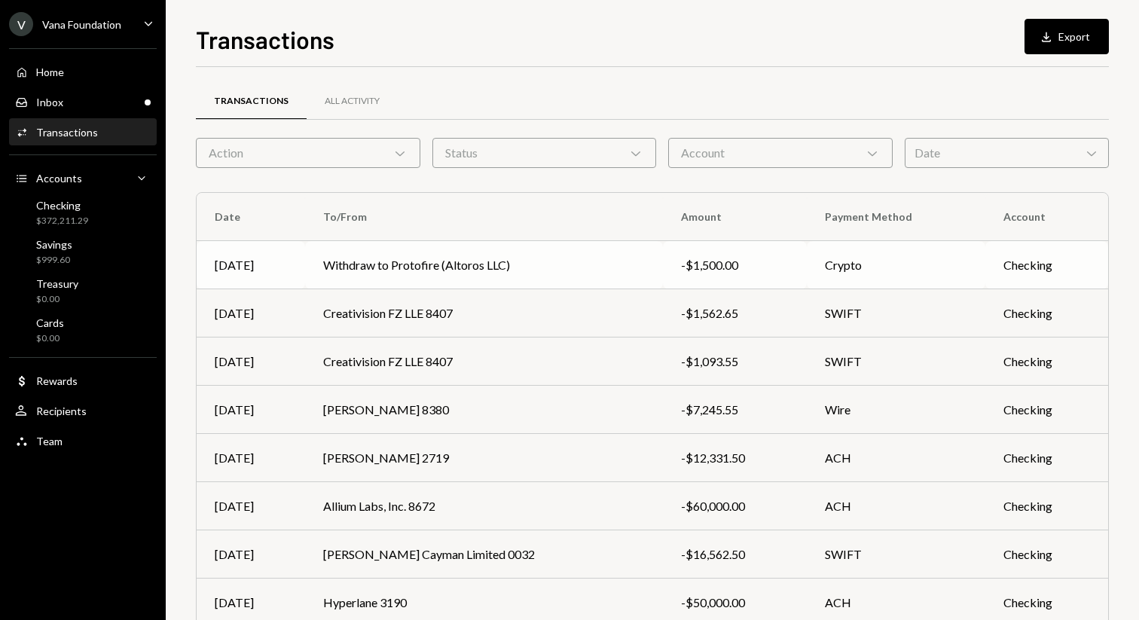
click at [502, 264] on td "Withdraw to Protofire (Altoros LLC)" at bounding box center [483, 265] width 357 height 48
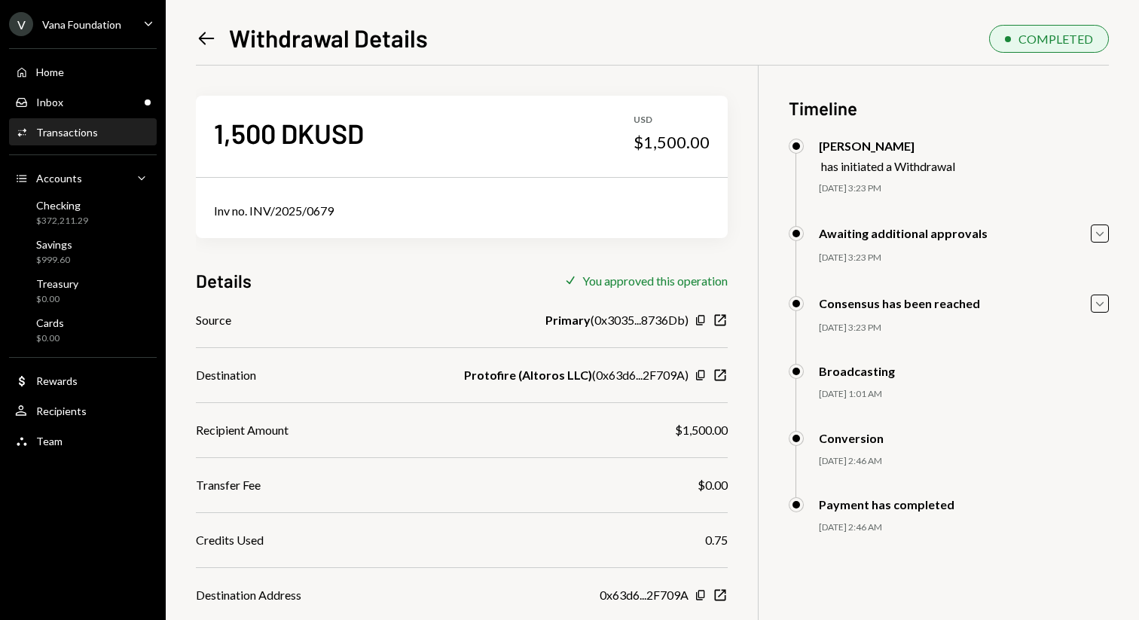
click at [200, 35] on icon "Left Arrow" at bounding box center [206, 38] width 21 height 21
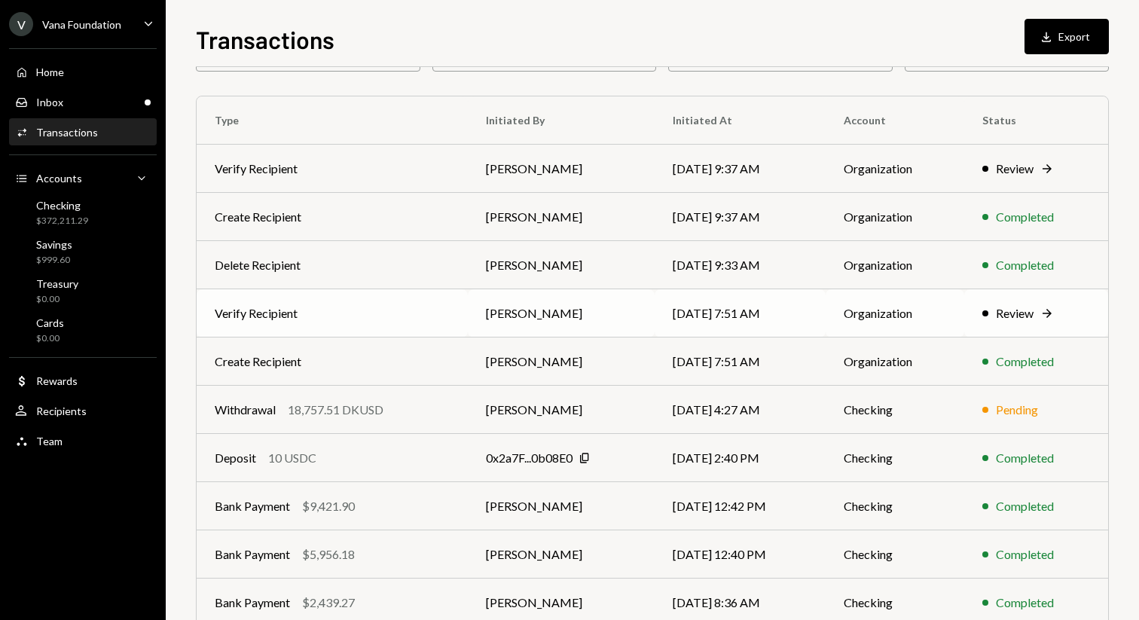
scroll to position [166, 0]
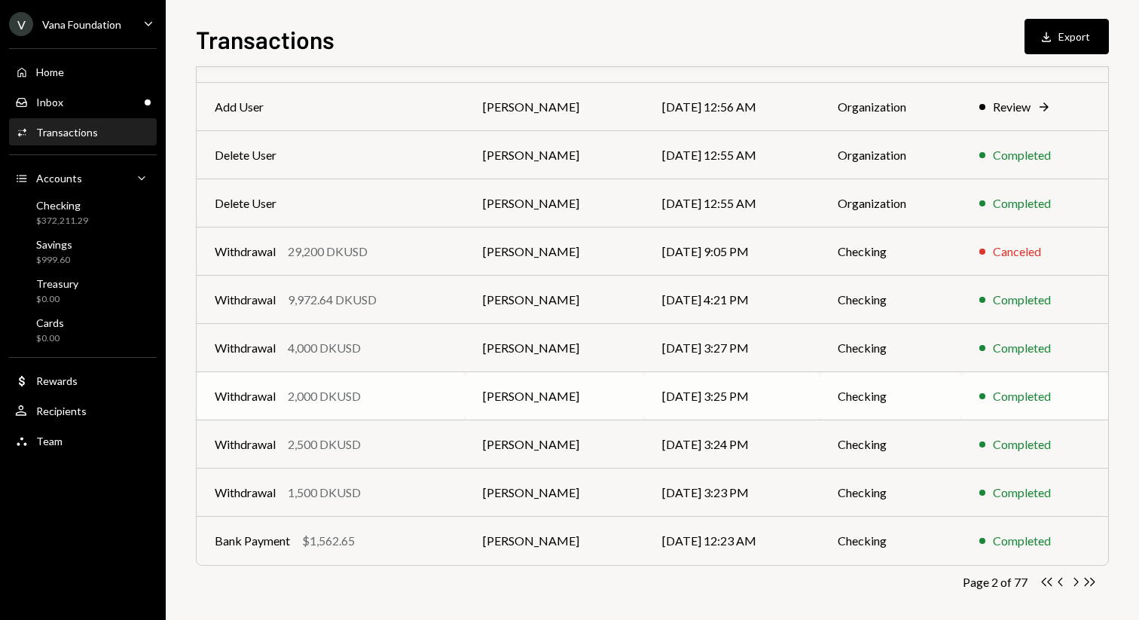
scroll to position [166, 0]
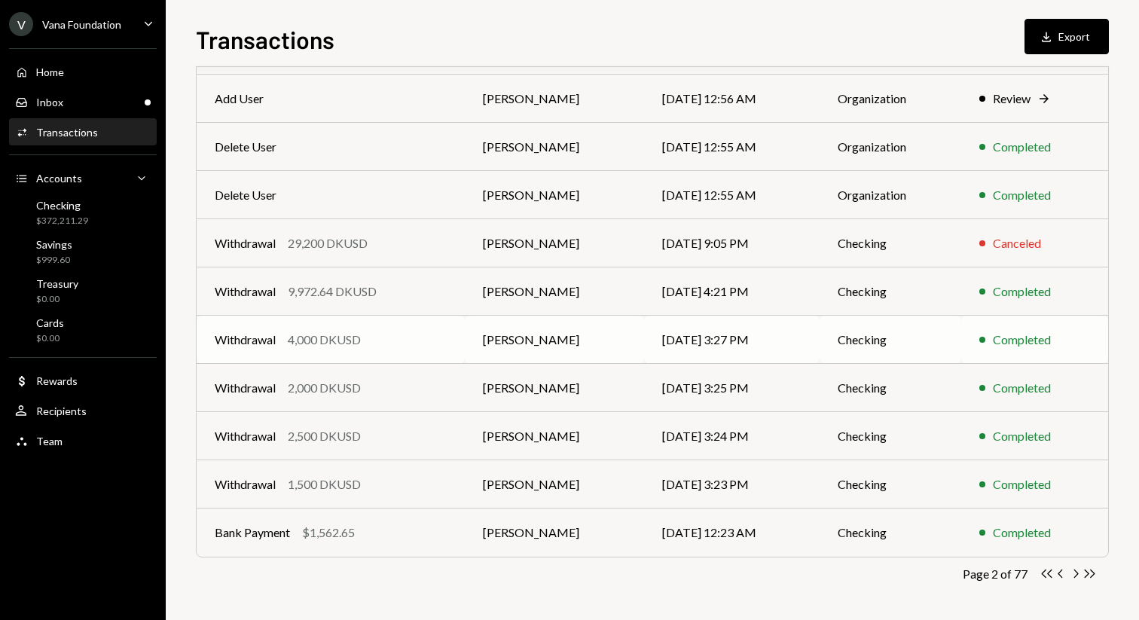
click at [613, 349] on td "[PERSON_NAME]" at bounding box center [554, 340] width 179 height 48
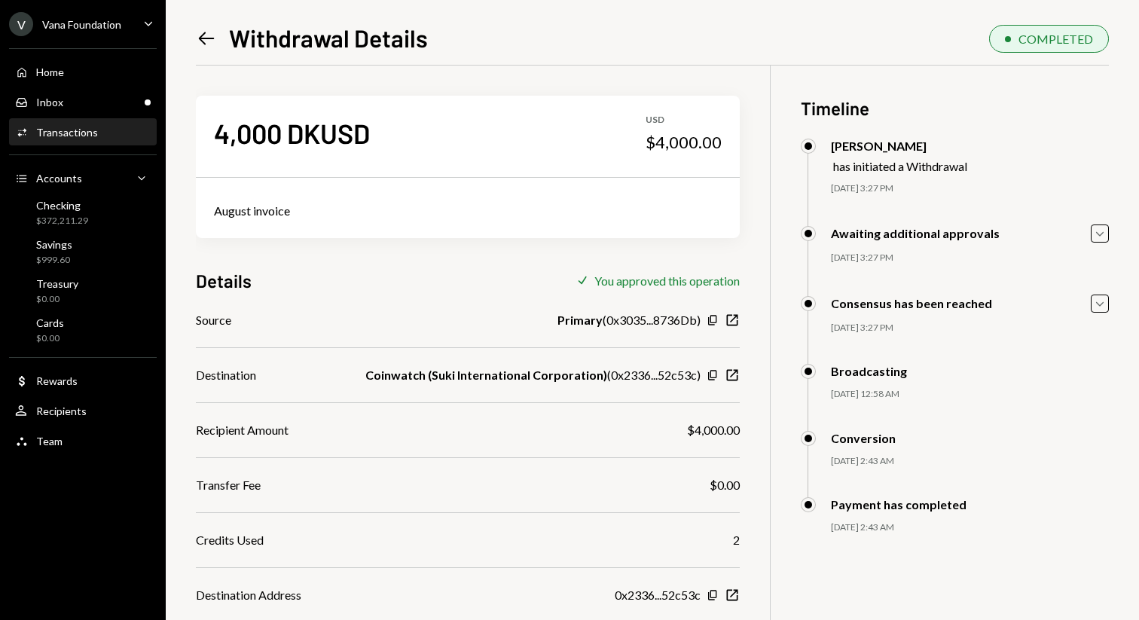
click at [209, 38] on icon at bounding box center [207, 38] width 16 height 13
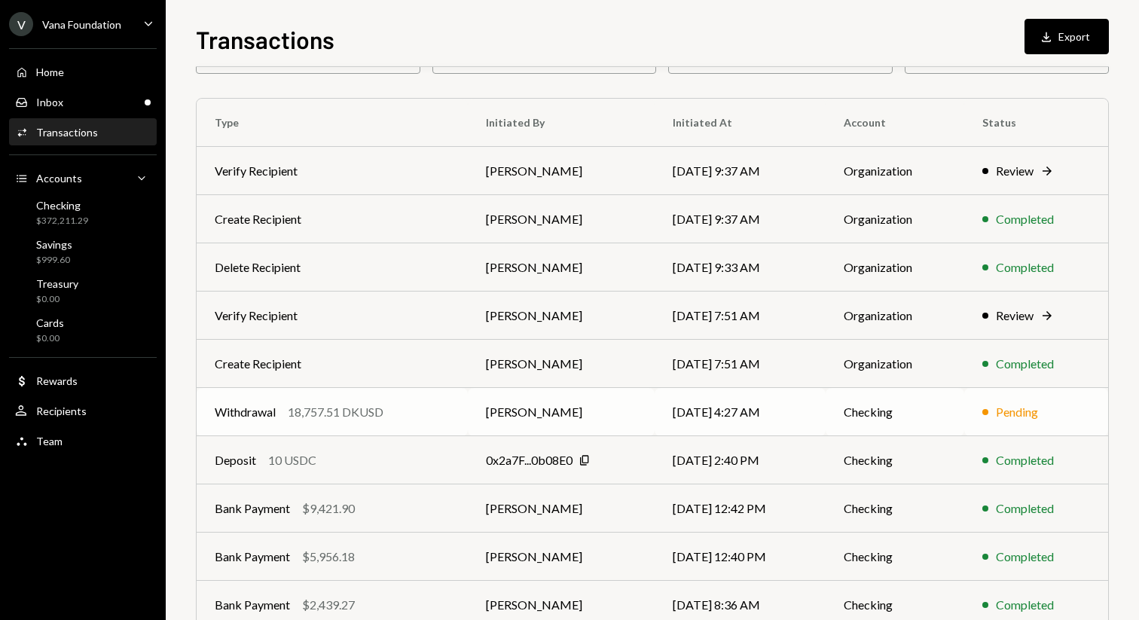
scroll to position [166, 0]
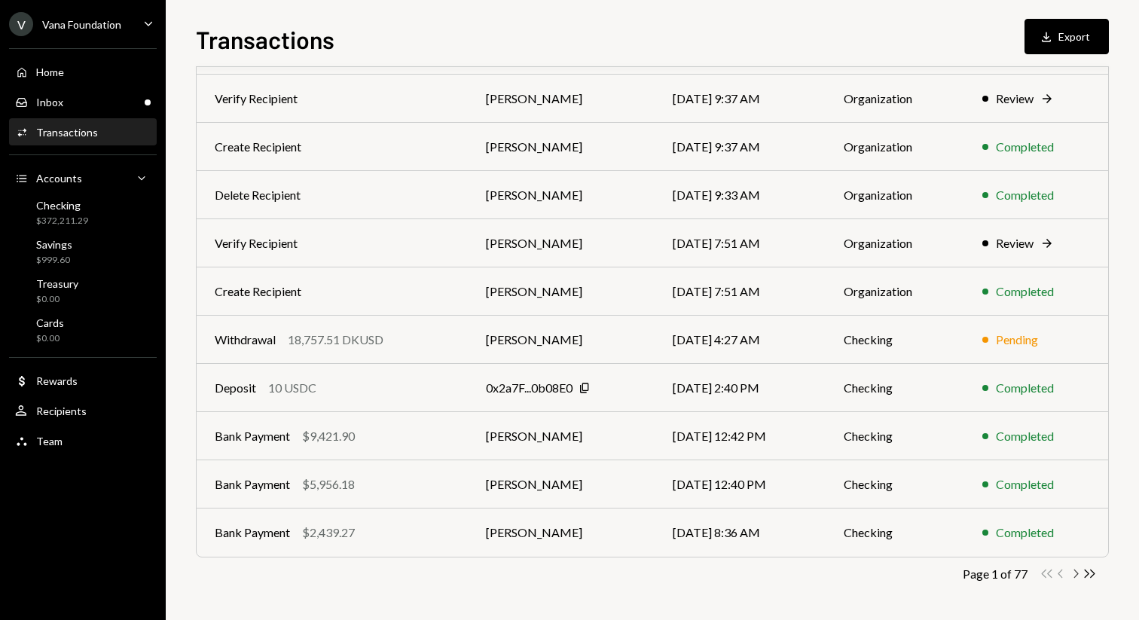
click at [1075, 573] on icon "Chevron Right" at bounding box center [1075, 573] width 14 height 14
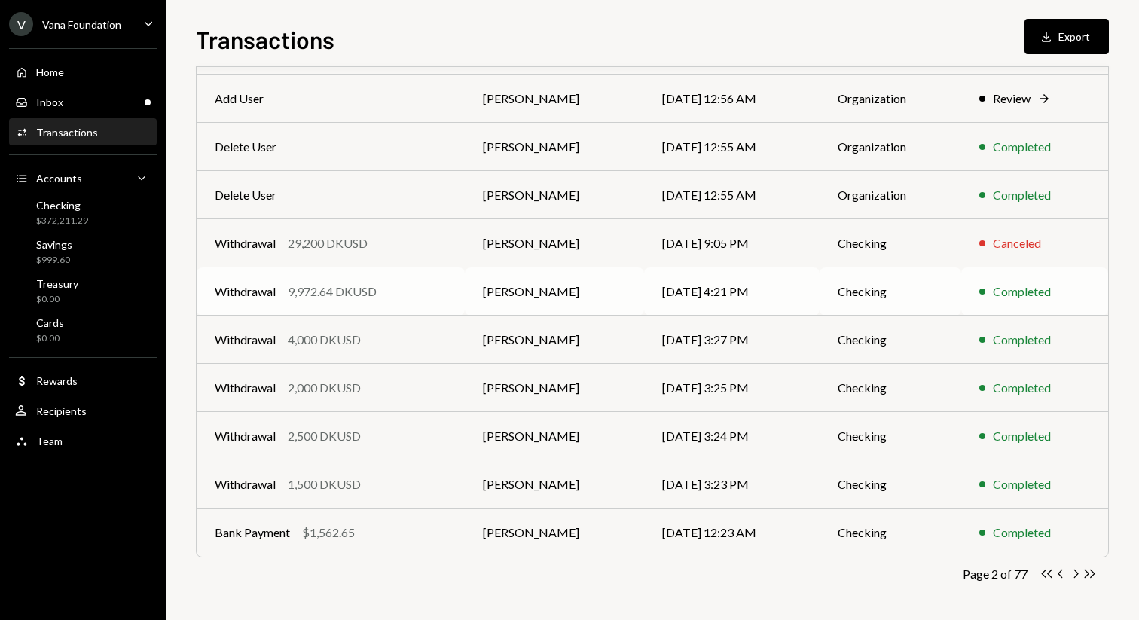
click at [653, 287] on td "[DATE] 4:21 PM" at bounding box center [732, 291] width 176 height 48
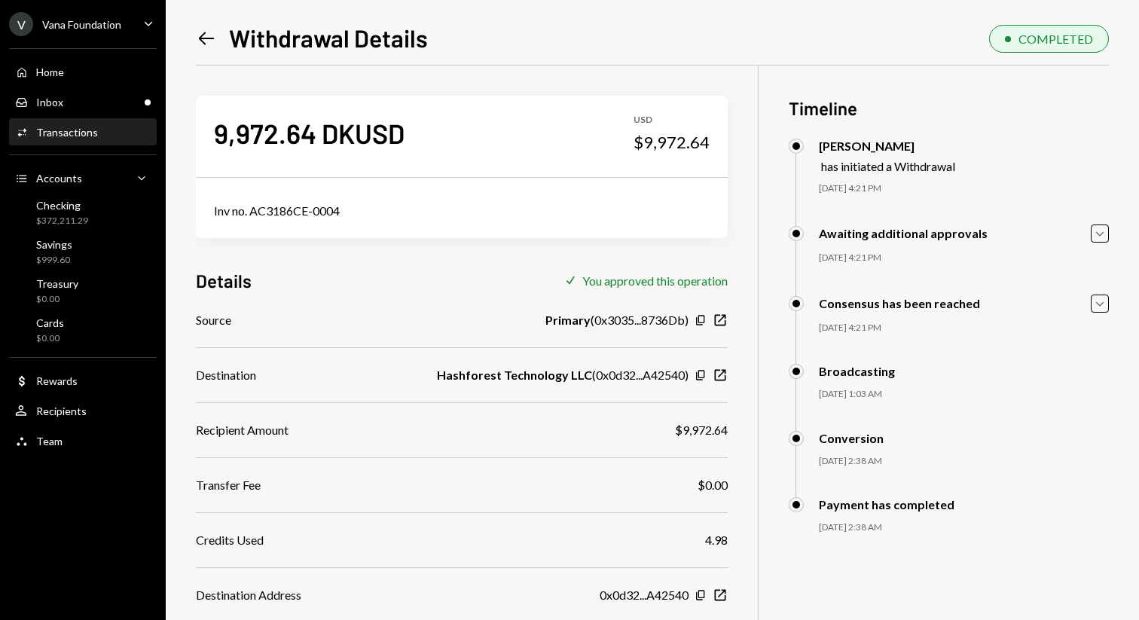
click at [209, 38] on icon at bounding box center [207, 38] width 16 height 13
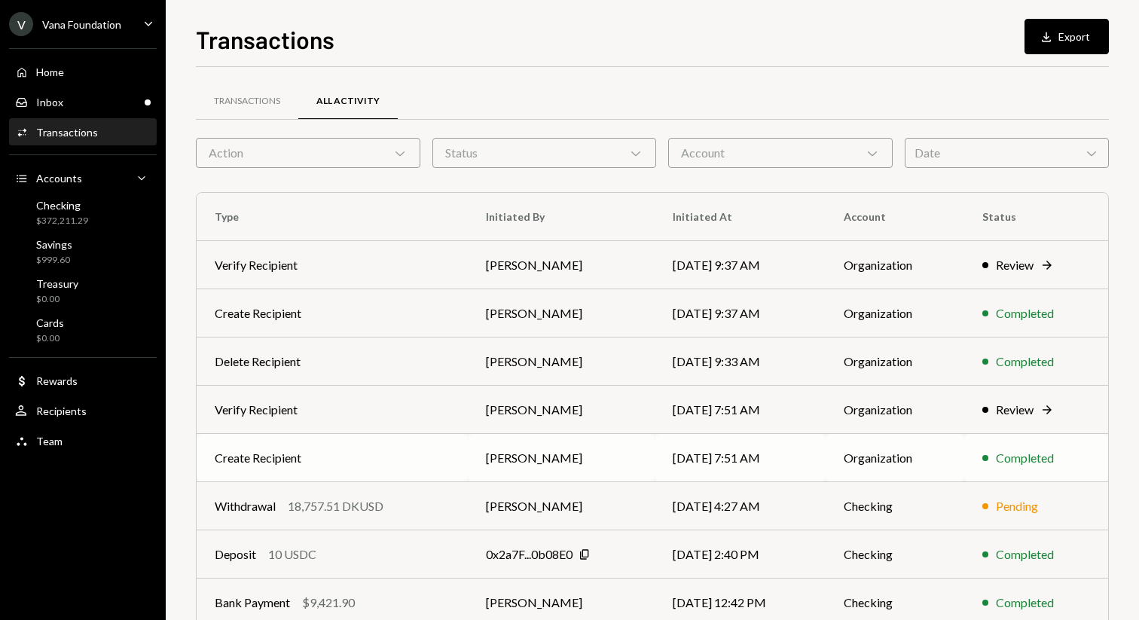
scroll to position [166, 0]
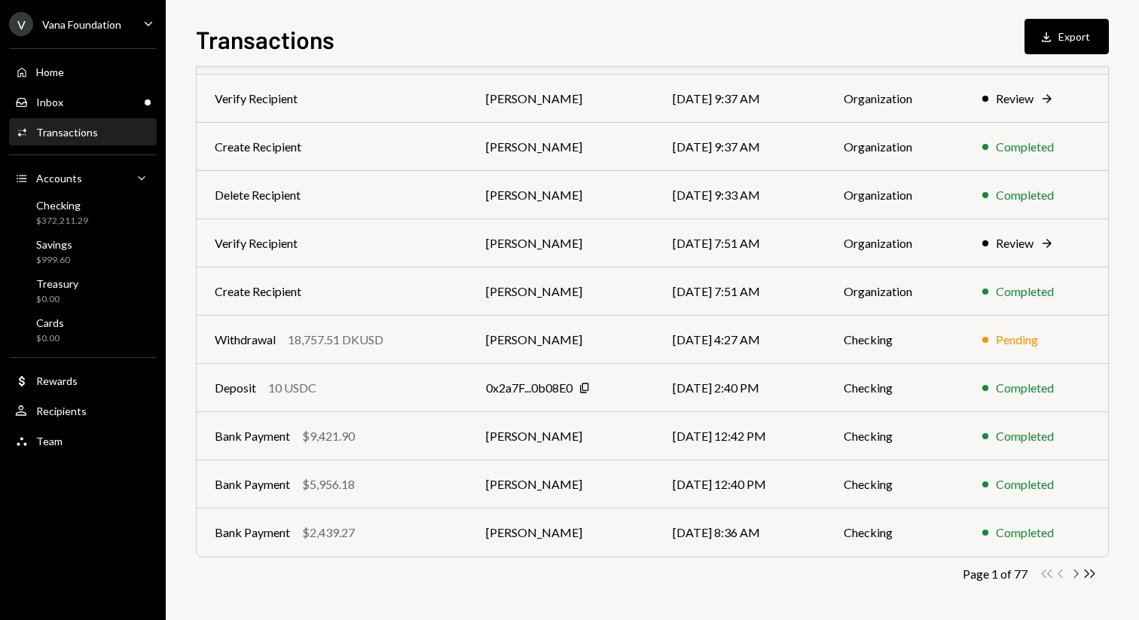
click at [1073, 575] on icon "Chevron Right" at bounding box center [1075, 573] width 14 height 14
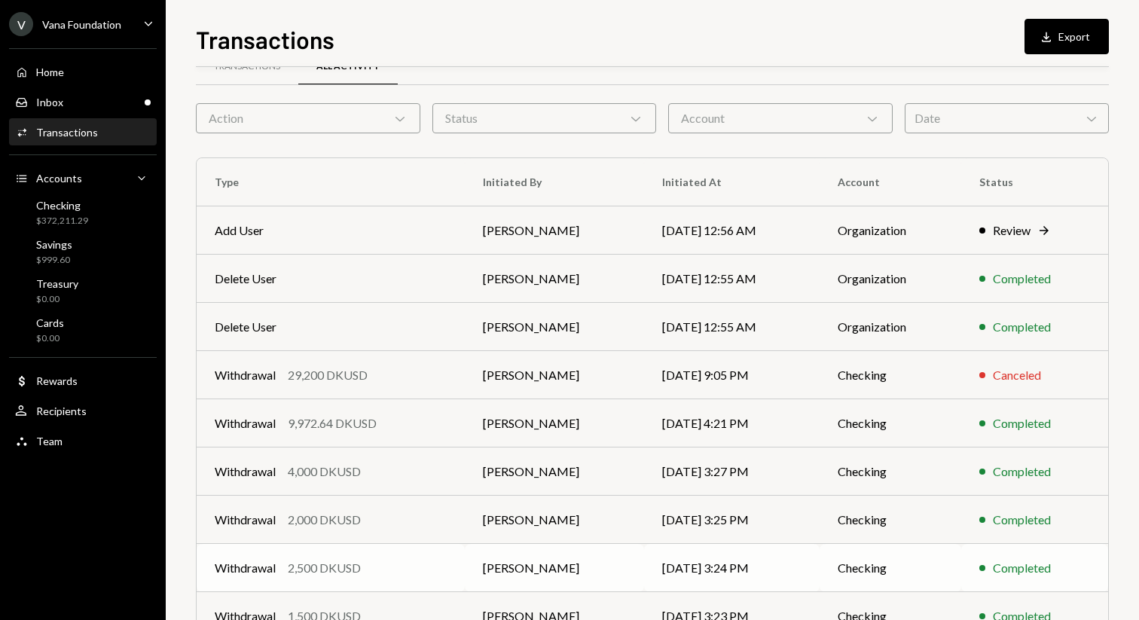
scroll to position [0, 0]
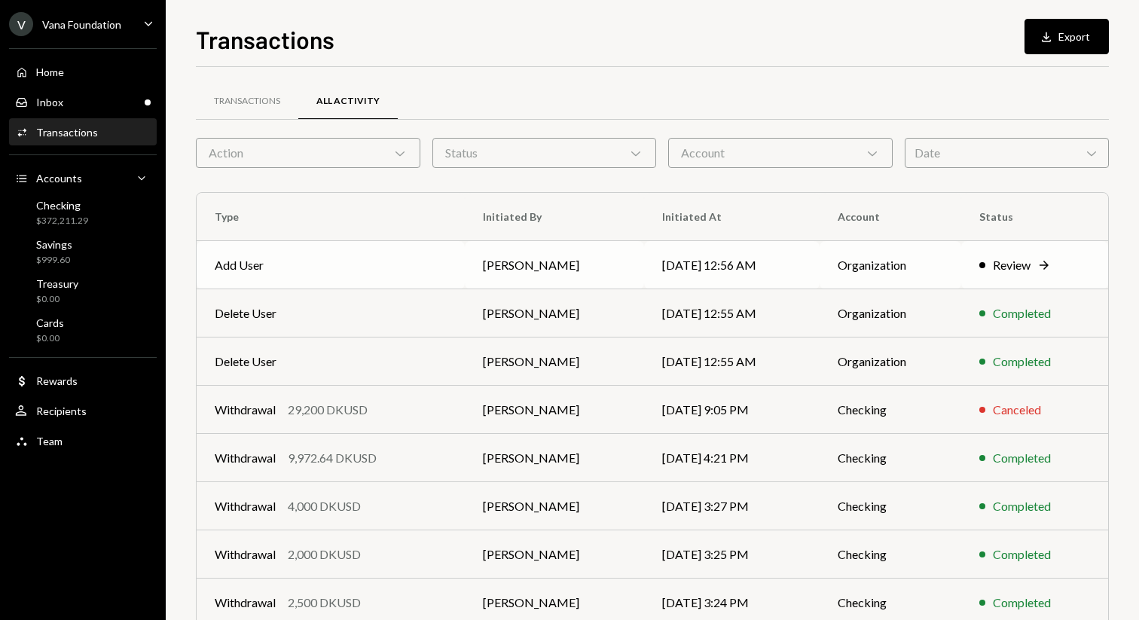
click at [993, 253] on td "Review Right Arrow" at bounding box center [1034, 265] width 147 height 48
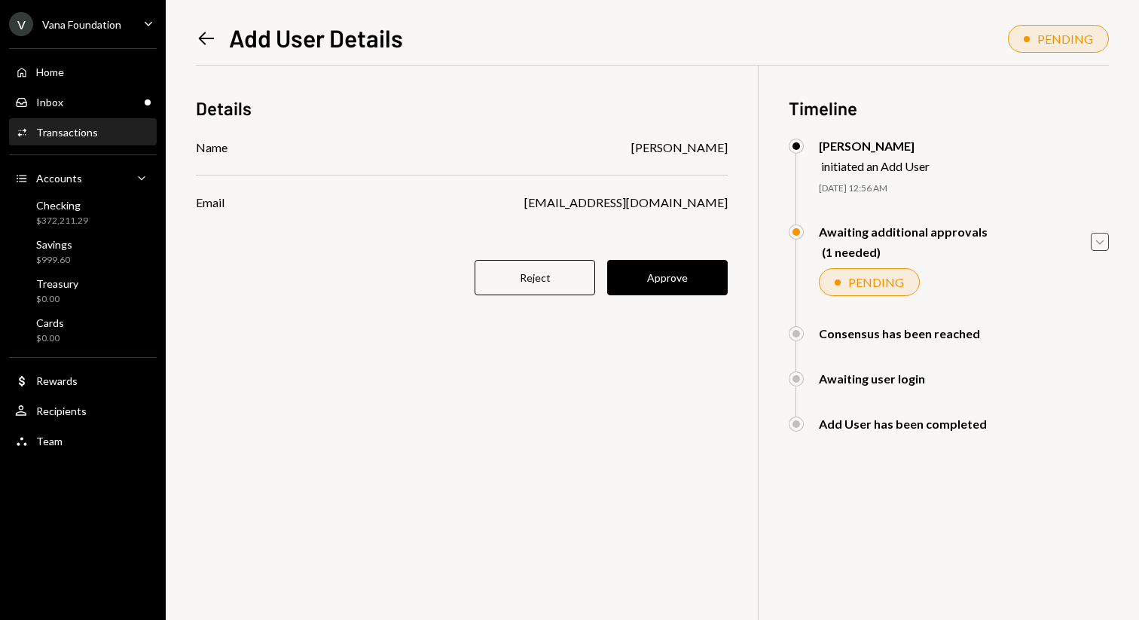
click at [1102, 241] on icon "Caret Down" at bounding box center [1099, 241] width 17 height 17
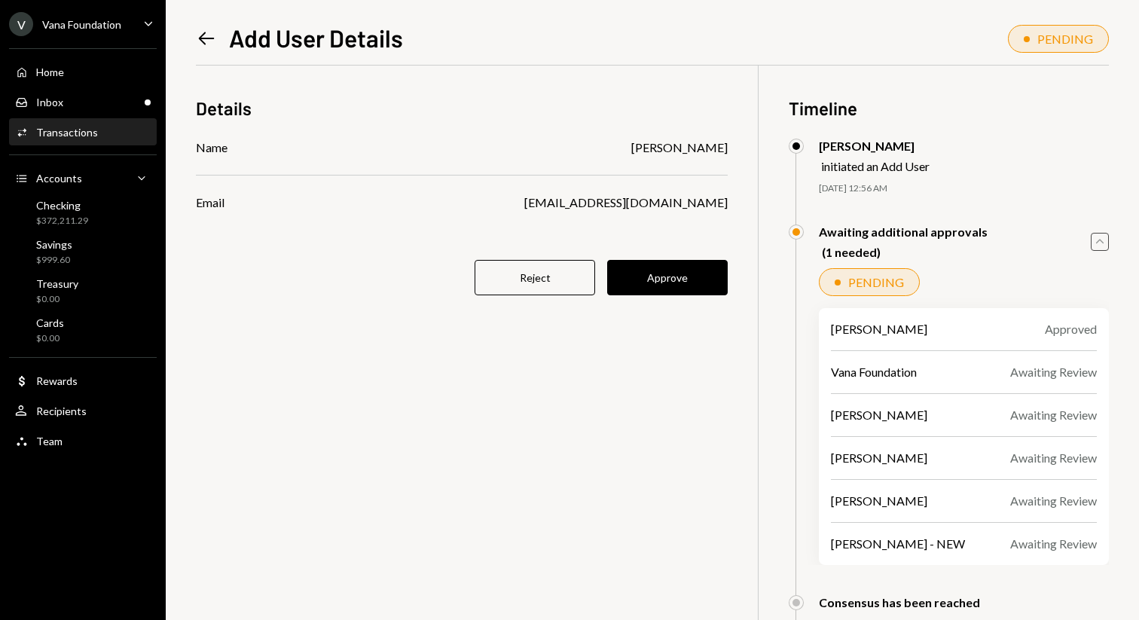
click at [1102, 241] on icon "Caret Up" at bounding box center [1099, 241] width 17 height 17
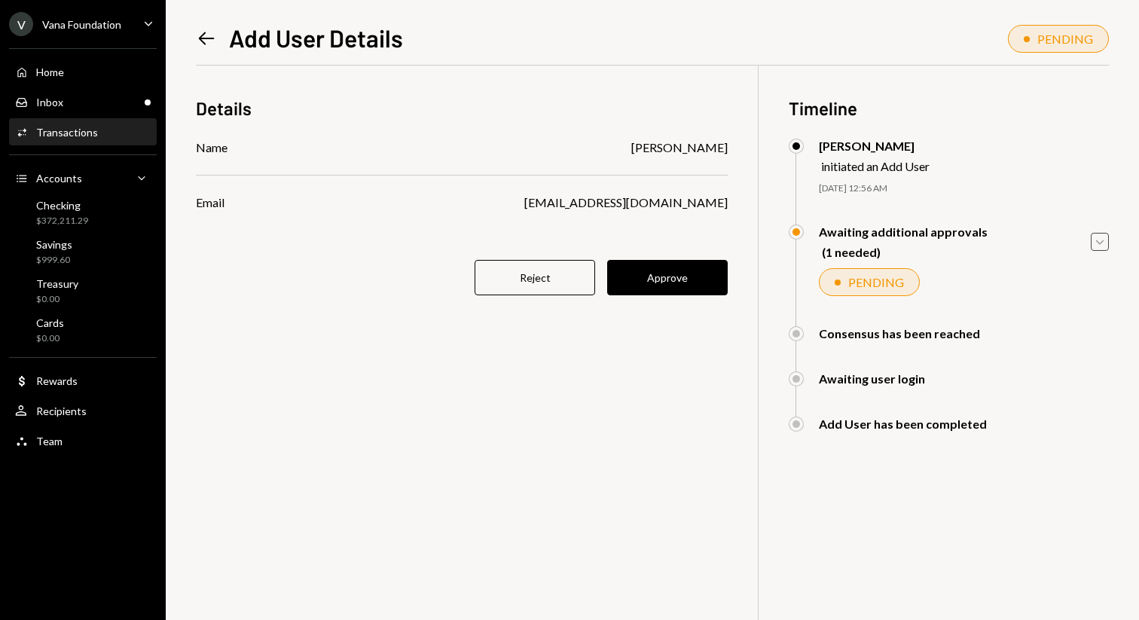
click at [204, 42] on icon "Left Arrow" at bounding box center [206, 38] width 21 height 21
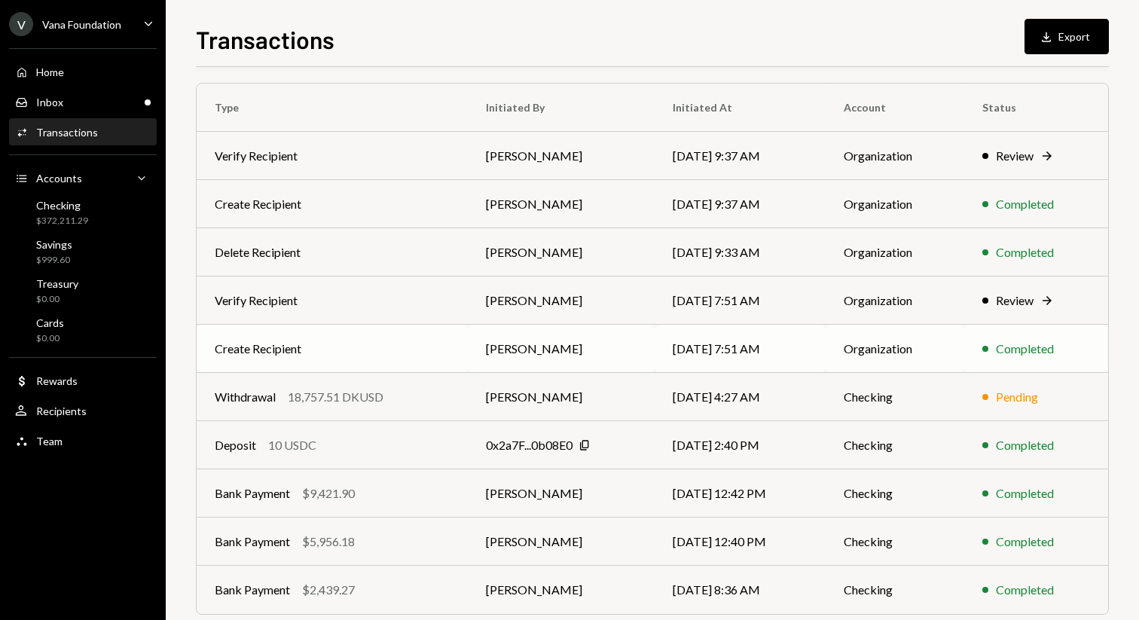
scroll to position [166, 0]
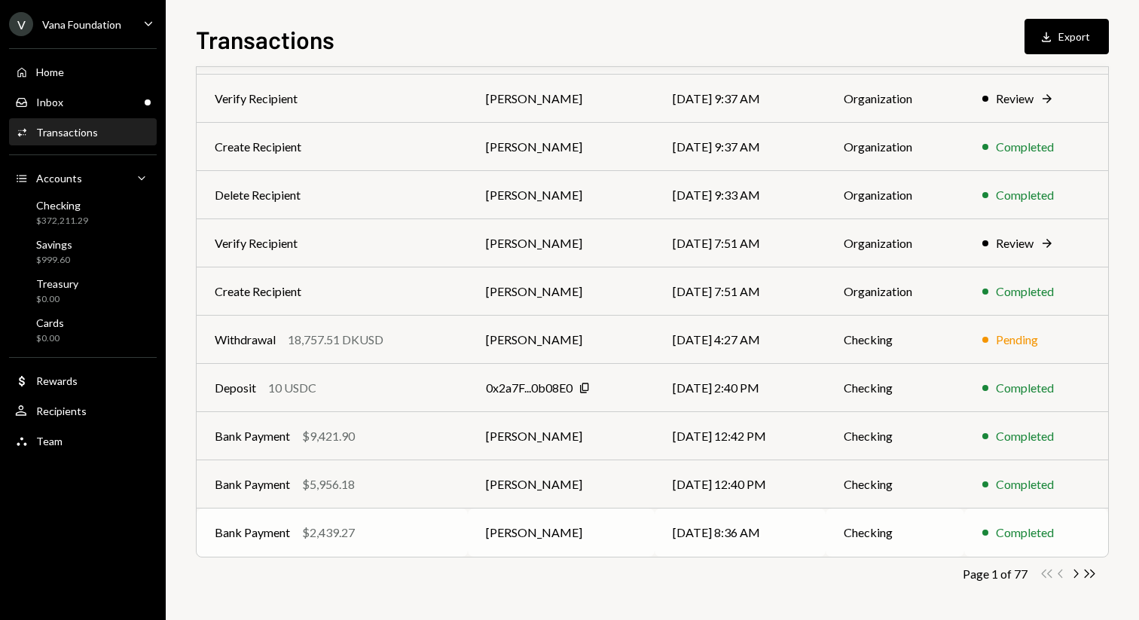
click at [860, 524] on td "Checking" at bounding box center [894, 532] width 139 height 48
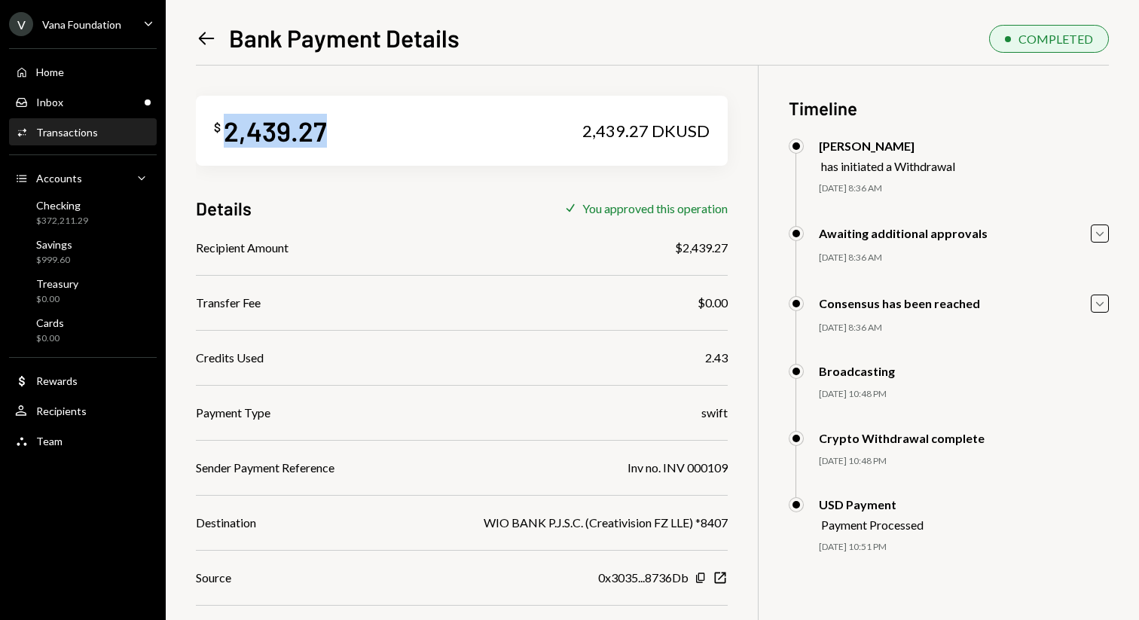
drag, startPoint x: 332, startPoint y: 126, endPoint x: 223, endPoint y: 132, distance: 109.4
click at [224, 132] on div "$ 2,439.27 2,439.27 DKUSD" at bounding box center [462, 131] width 532 height 70
copy div "2,439.27"
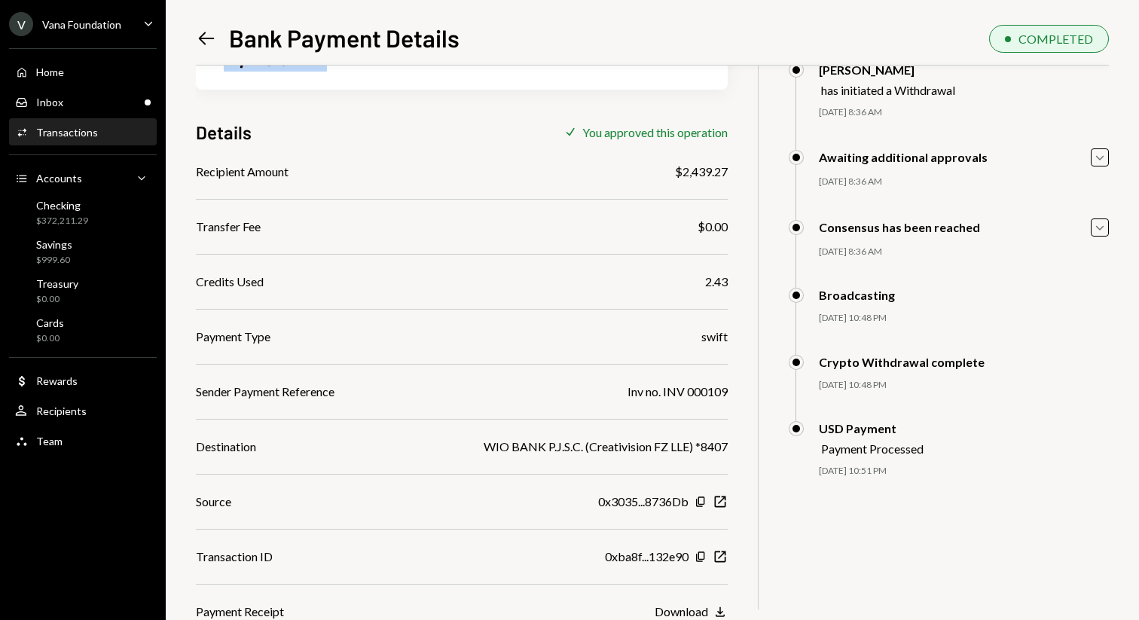
scroll to position [77, 0]
click at [209, 34] on icon "Left Arrow" at bounding box center [206, 38] width 21 height 21
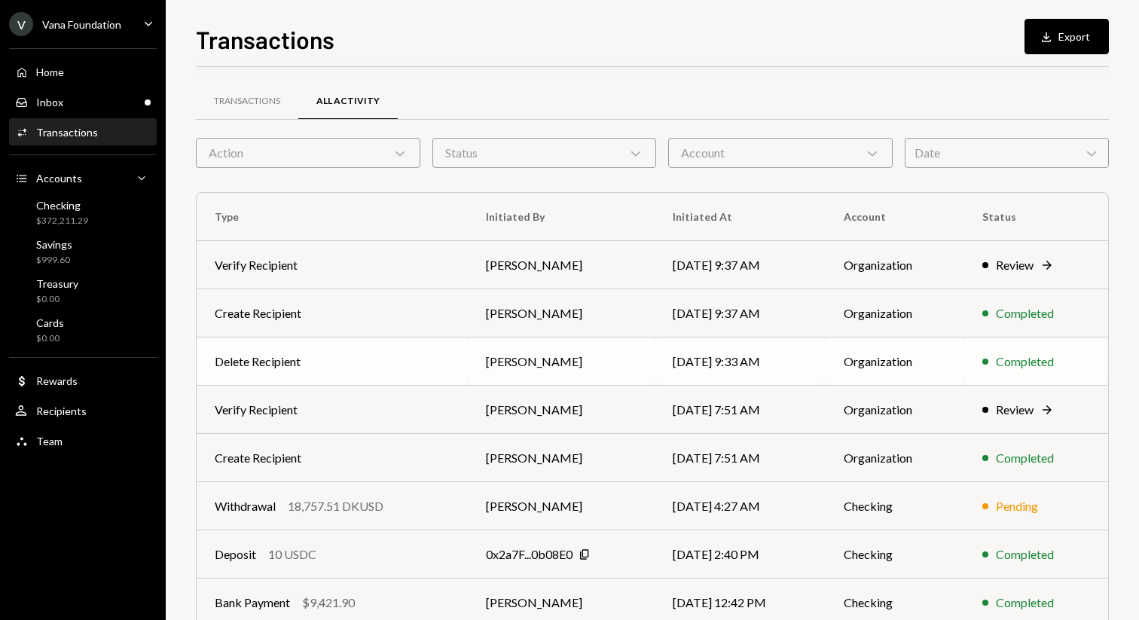
scroll to position [166, 0]
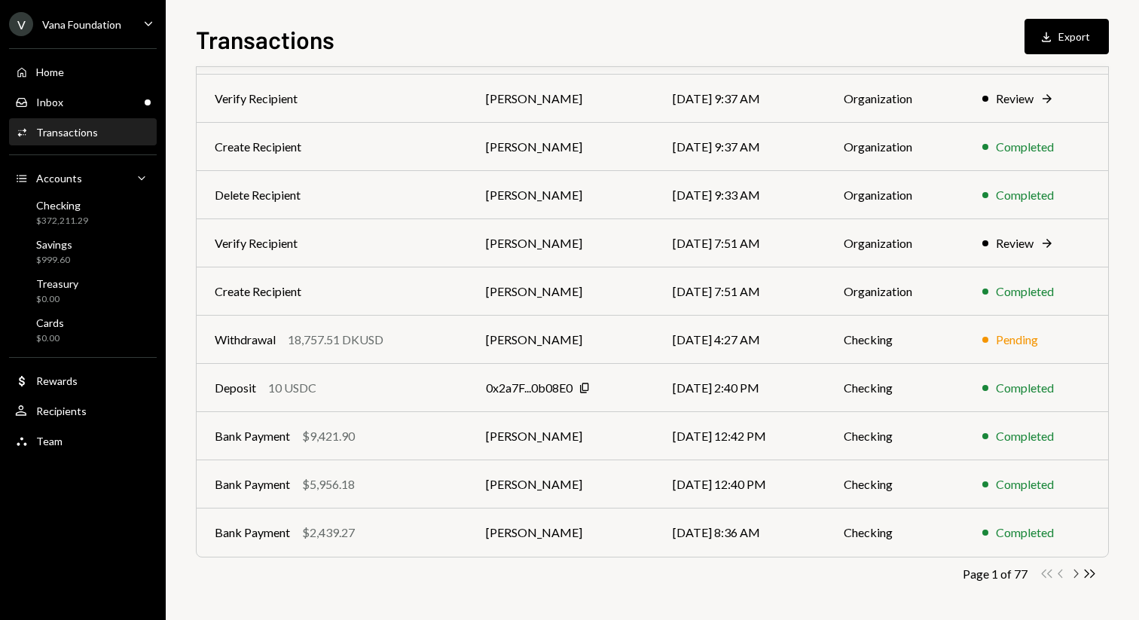
click at [1073, 573] on icon "Chevron Right" at bounding box center [1075, 573] width 14 height 14
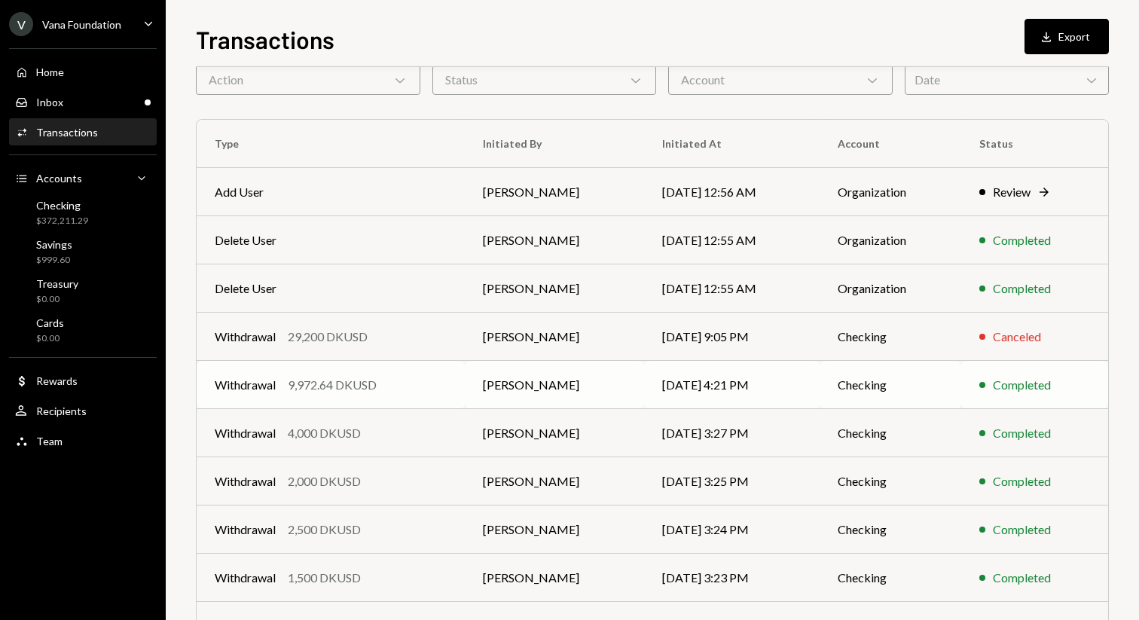
scroll to position [0, 0]
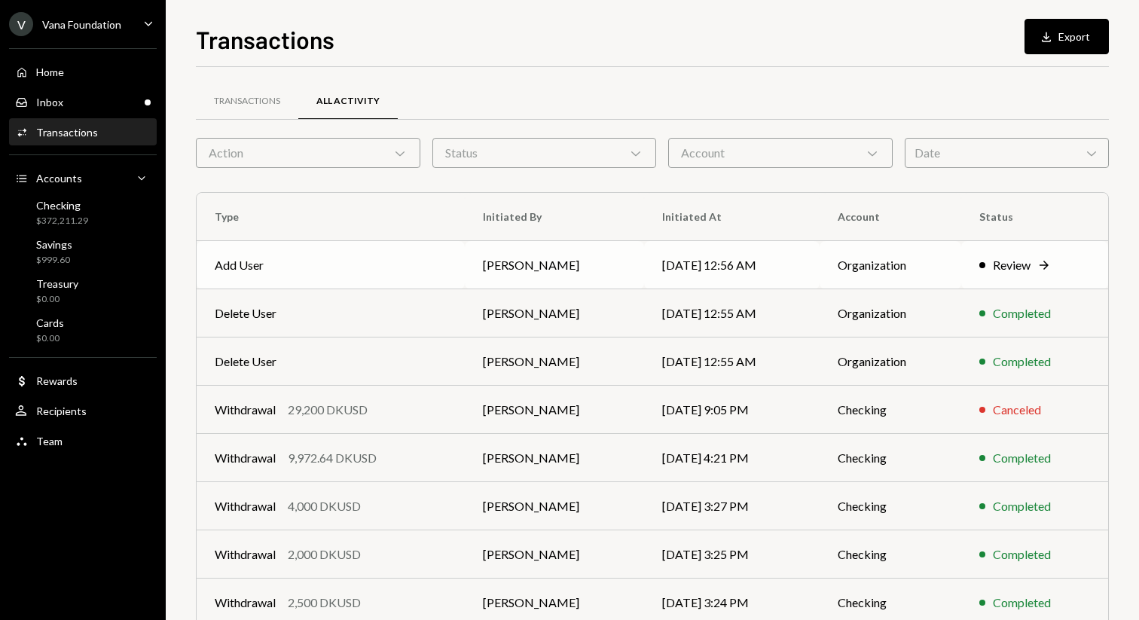
click at [950, 268] on td "Organization" at bounding box center [890, 265] width 142 height 48
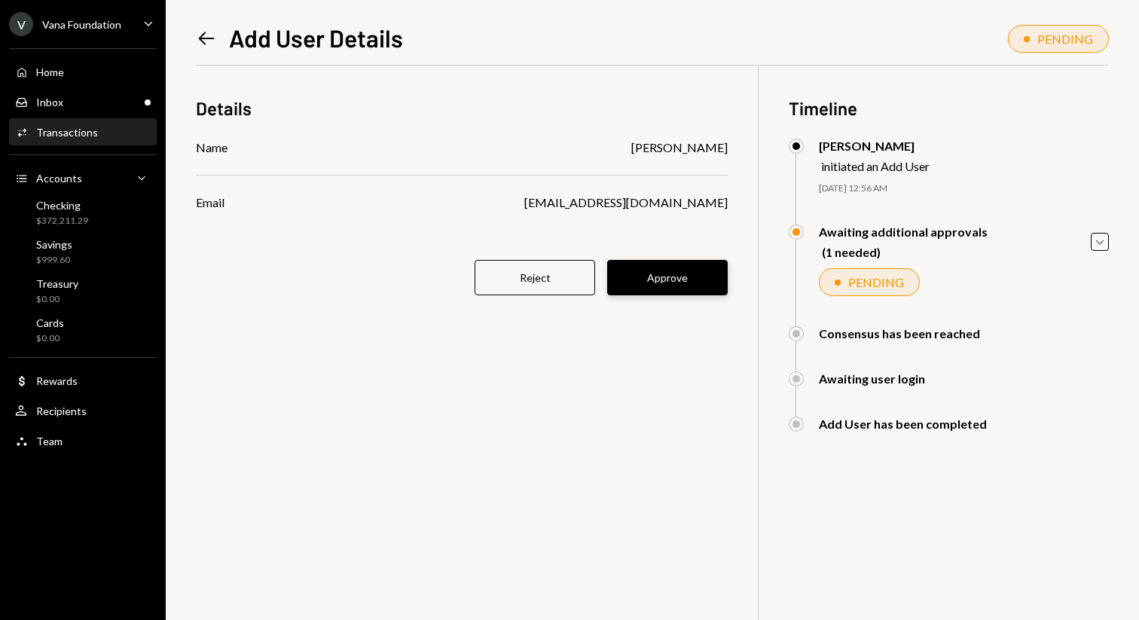
click at [694, 283] on button "Approve" at bounding box center [667, 277] width 120 height 35
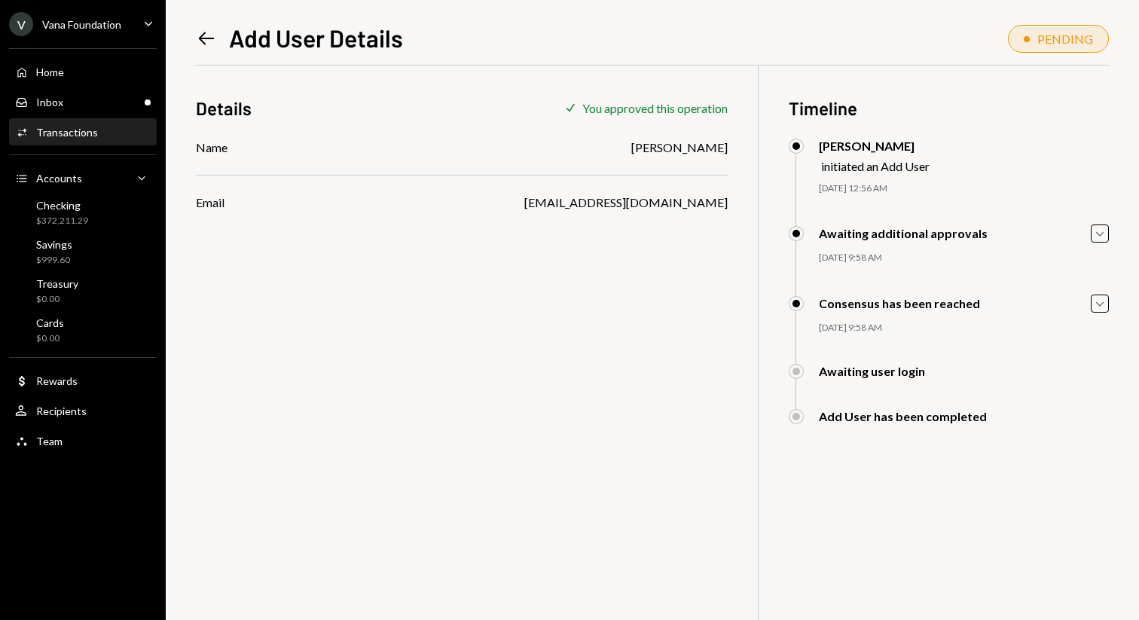
click at [201, 40] on icon at bounding box center [207, 38] width 16 height 13
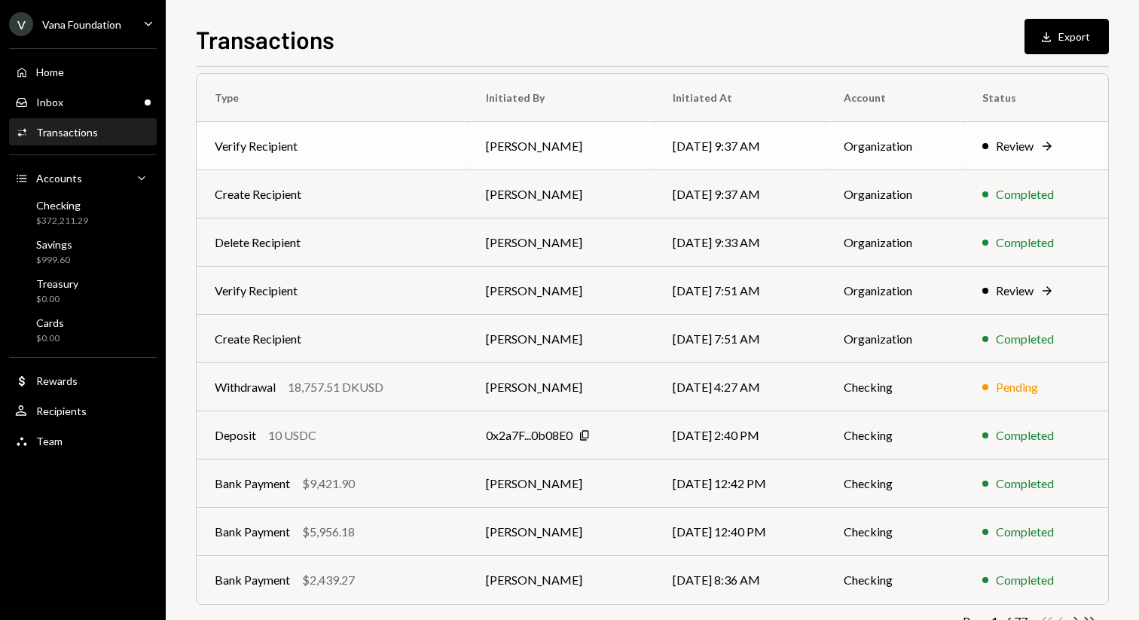
scroll to position [166, 0]
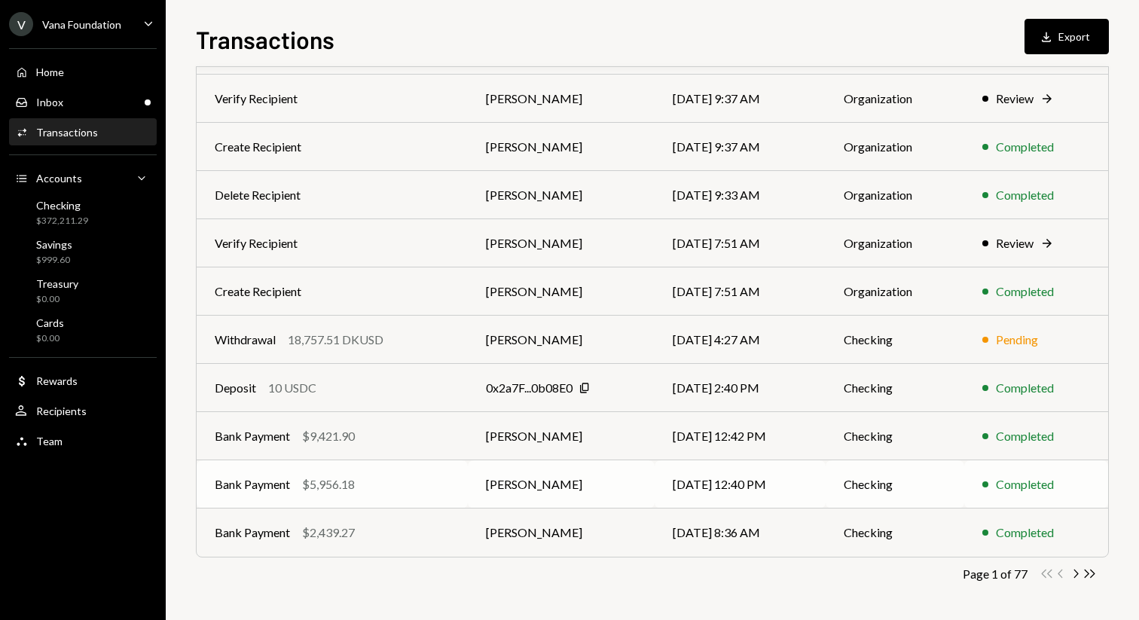
click at [331, 479] on div "$5,956.18" at bounding box center [328, 484] width 53 height 18
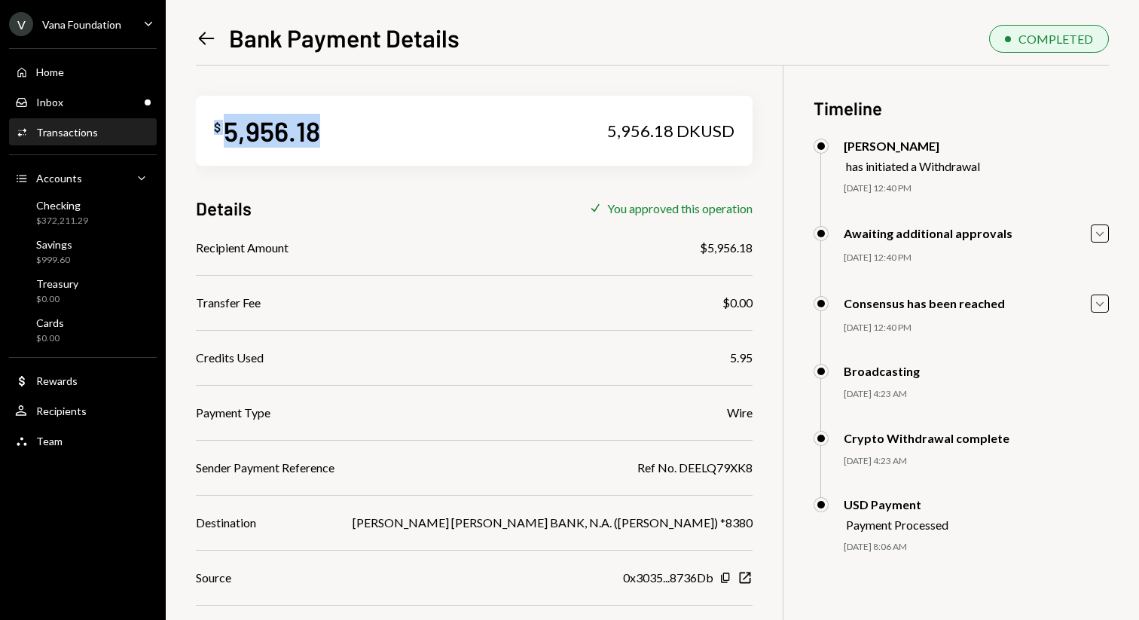
drag, startPoint x: 362, startPoint y: 133, endPoint x: 215, endPoint y: 128, distance: 147.7
click at [215, 128] on div "$ 5,956.18 5,956.18 DKUSD" at bounding box center [474, 131] width 557 height 70
copy div "$ 5,956.18"
click at [209, 41] on icon "Left Arrow" at bounding box center [206, 38] width 21 height 21
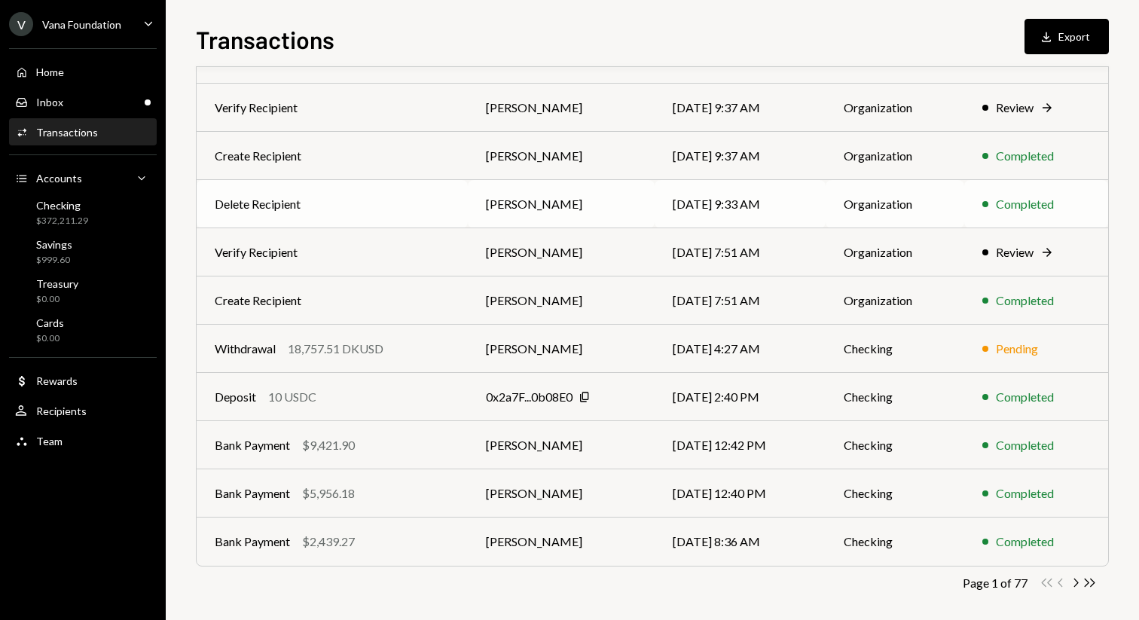
scroll to position [166, 0]
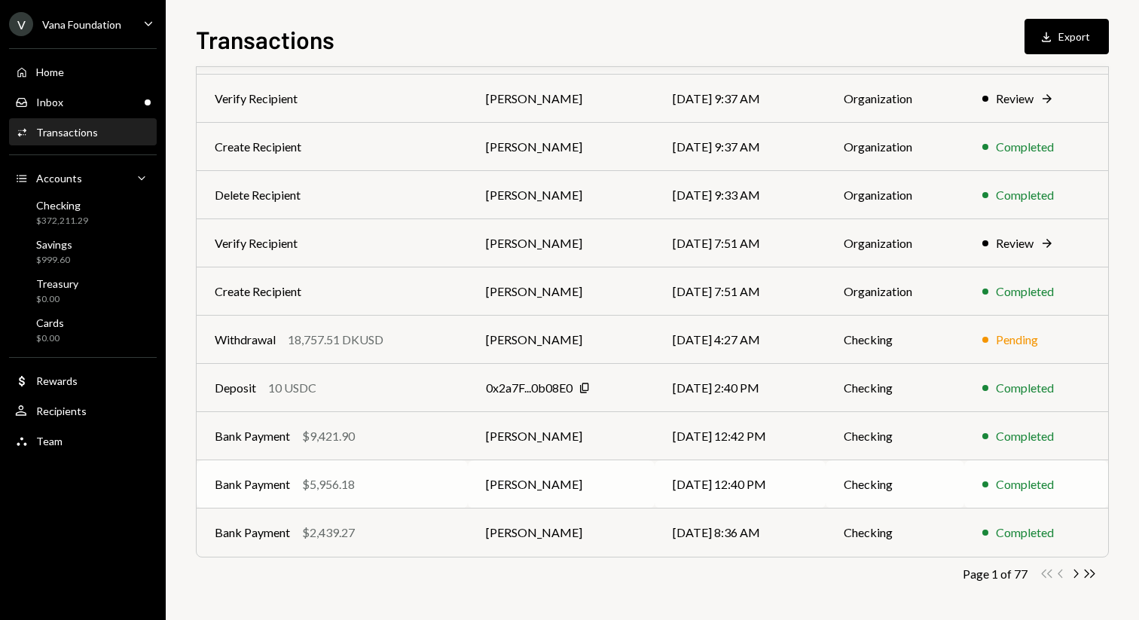
click at [351, 477] on div "$5,956.18" at bounding box center [328, 484] width 53 height 18
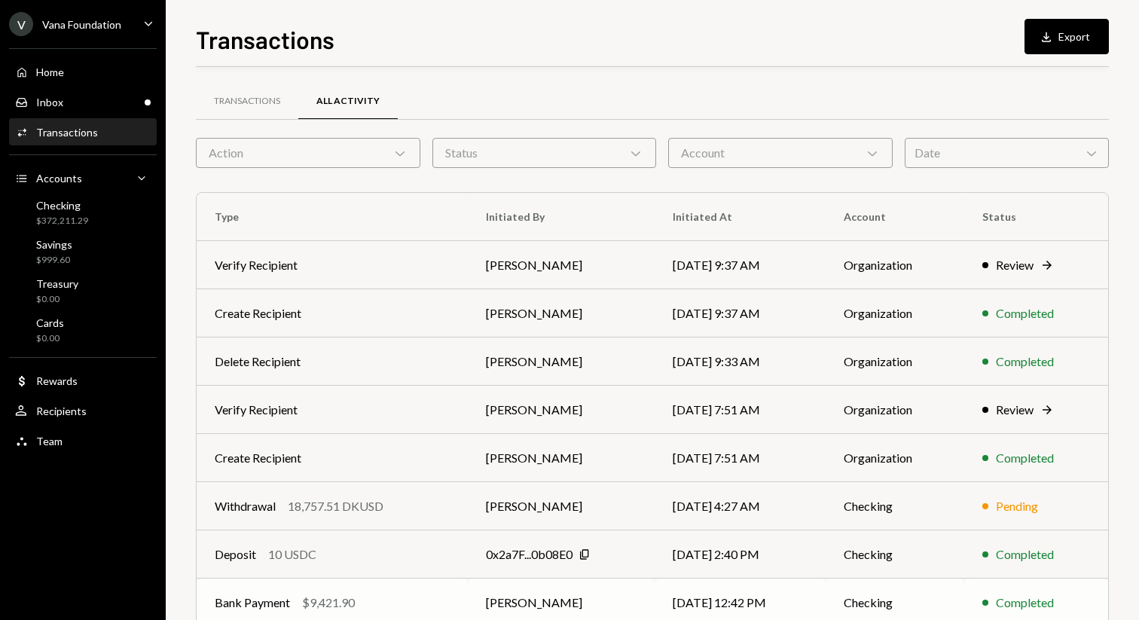
scroll to position [148, 0]
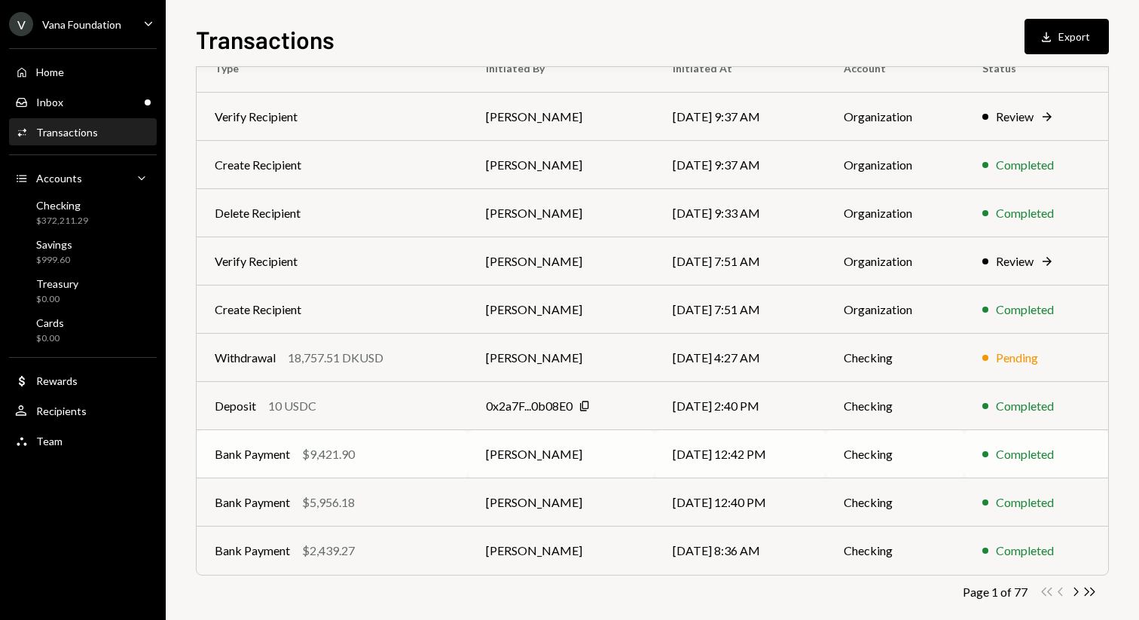
click at [371, 467] on td "Bank Payment $9,421.90" at bounding box center [332, 454] width 271 height 48
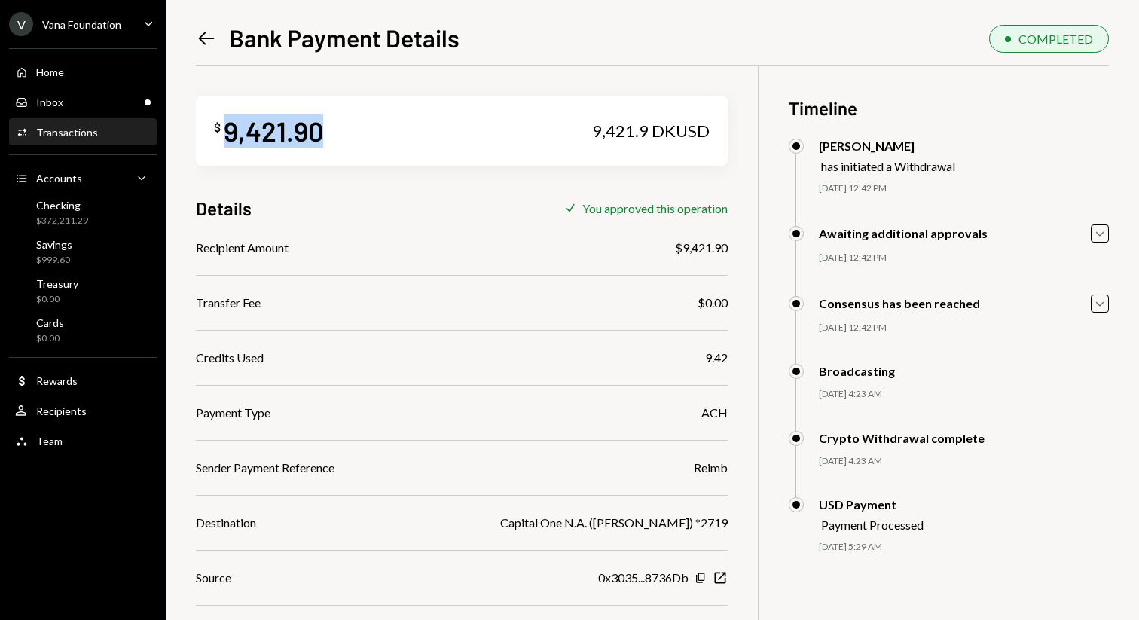
drag, startPoint x: 321, startPoint y: 128, endPoint x: 227, endPoint y: 129, distance: 93.4
click at [227, 129] on div "9,421.90" at bounding box center [273, 131] width 99 height 34
copy div "9,421.90"
click at [205, 37] on icon "Left Arrow" at bounding box center [206, 38] width 21 height 21
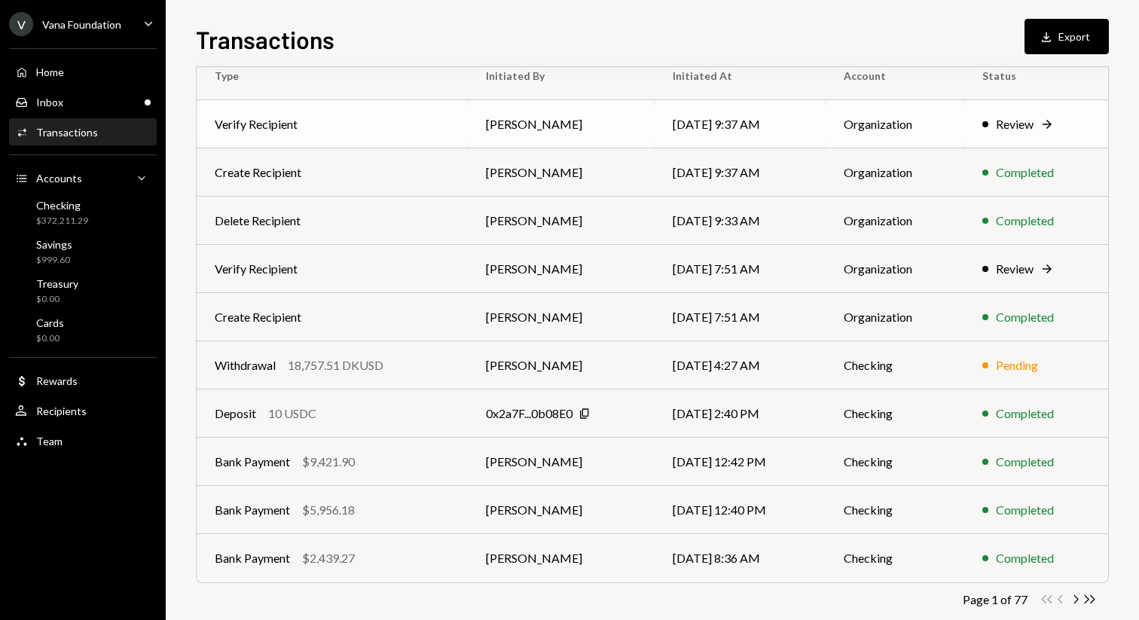
scroll to position [166, 0]
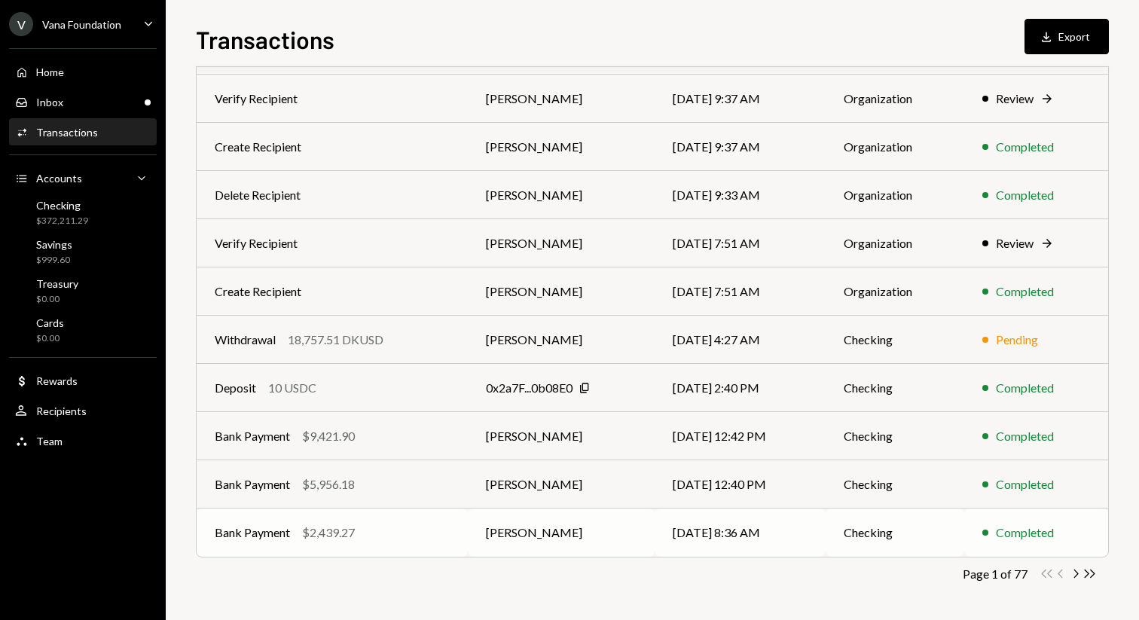
click at [837, 523] on td "Checking" at bounding box center [894, 532] width 139 height 48
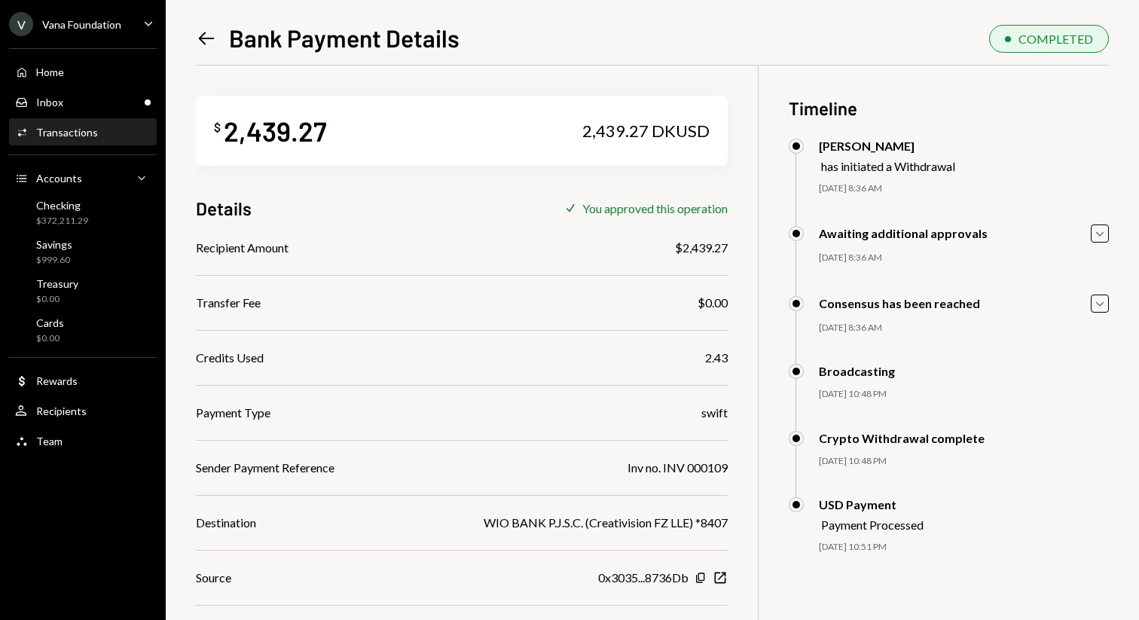
click at [205, 32] on icon "Left Arrow" at bounding box center [206, 38] width 21 height 21
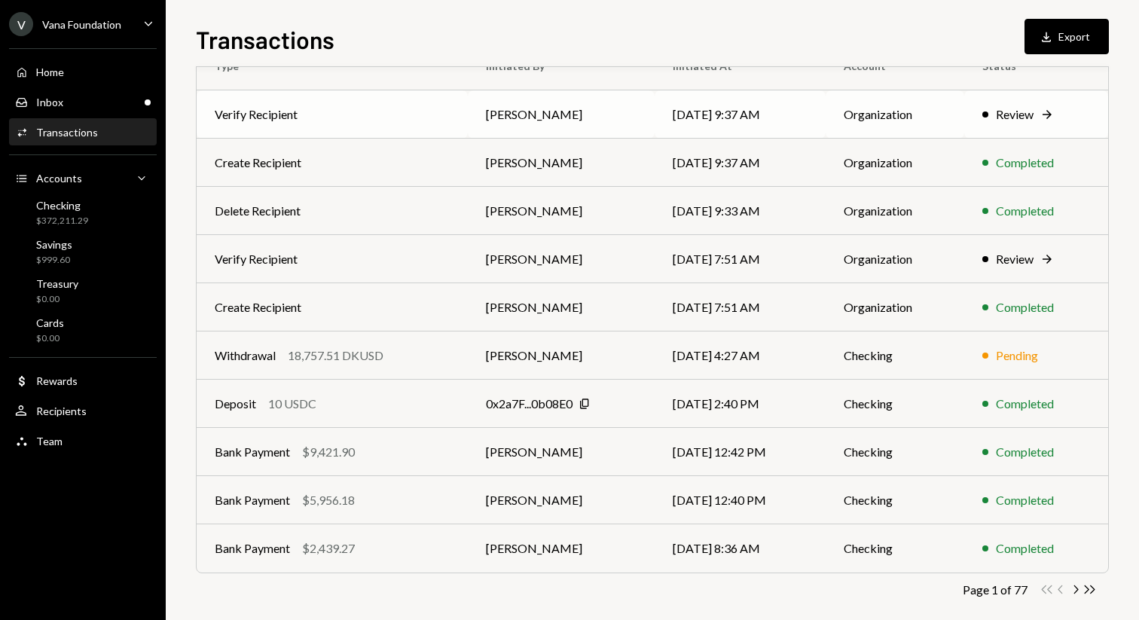
scroll to position [166, 0]
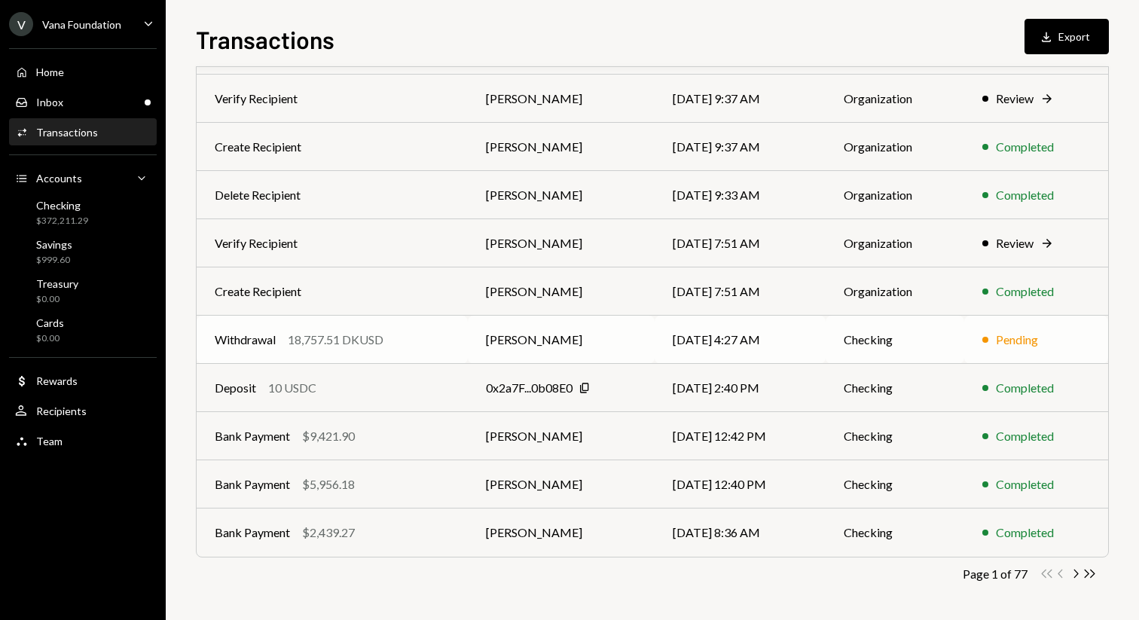
click at [344, 343] on div "18,757.51 DKUSD" at bounding box center [336, 340] width 96 height 18
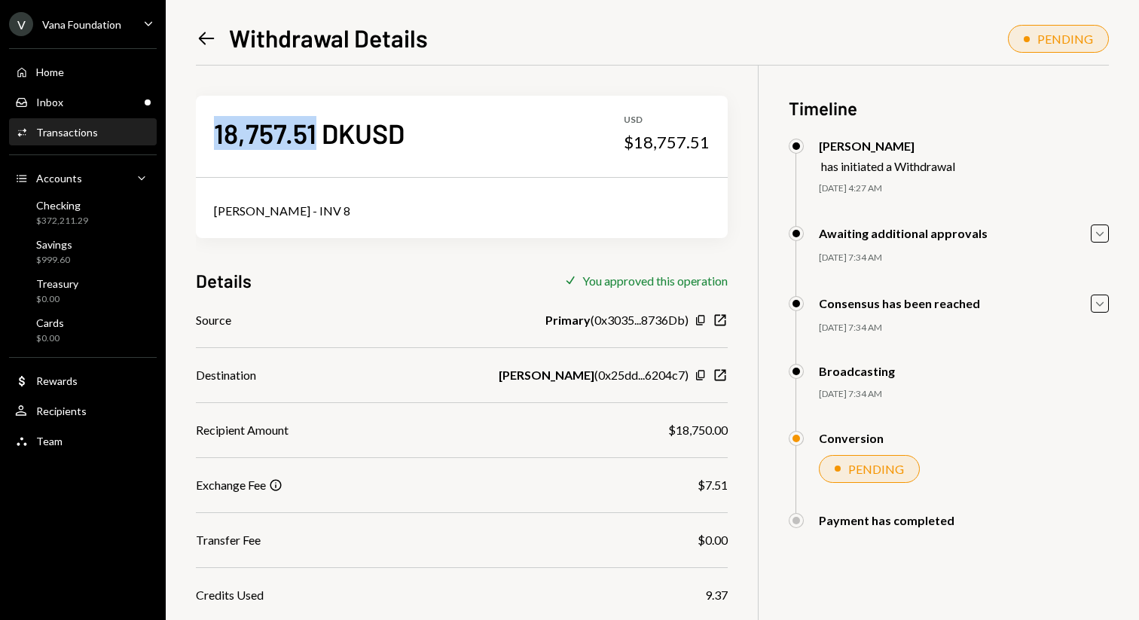
drag, startPoint x: 214, startPoint y: 129, endPoint x: 314, endPoint y: 135, distance: 100.3
click at [314, 135] on div "18,757.51 DKUSD" at bounding box center [309, 133] width 191 height 34
copy div "18,757.51"
click at [210, 32] on icon "Left Arrow" at bounding box center [206, 38] width 21 height 21
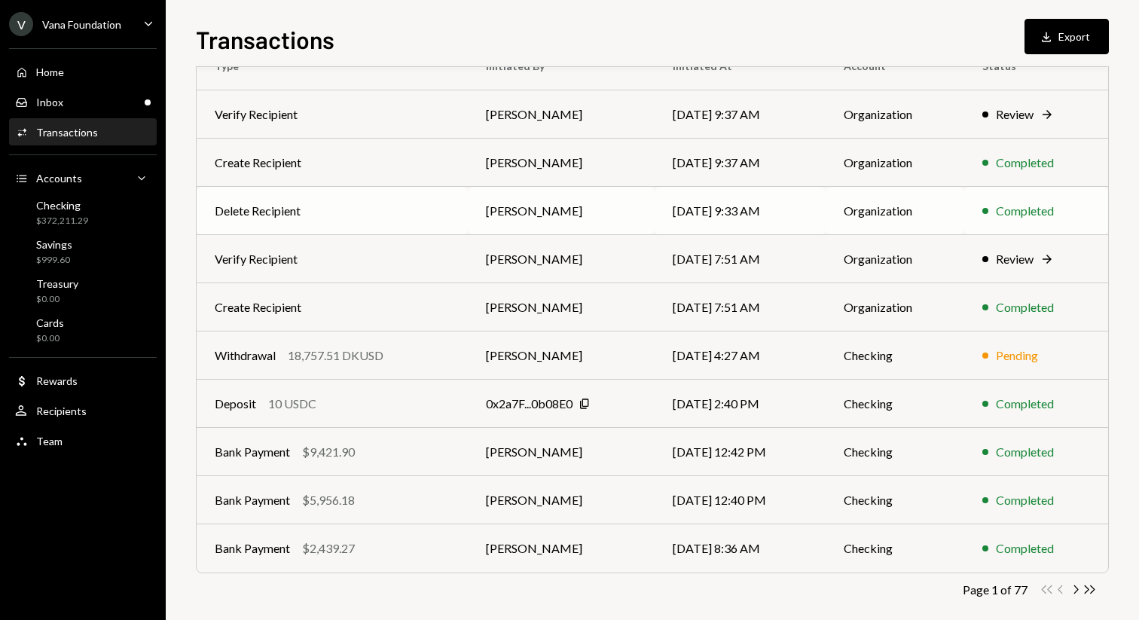
scroll to position [166, 0]
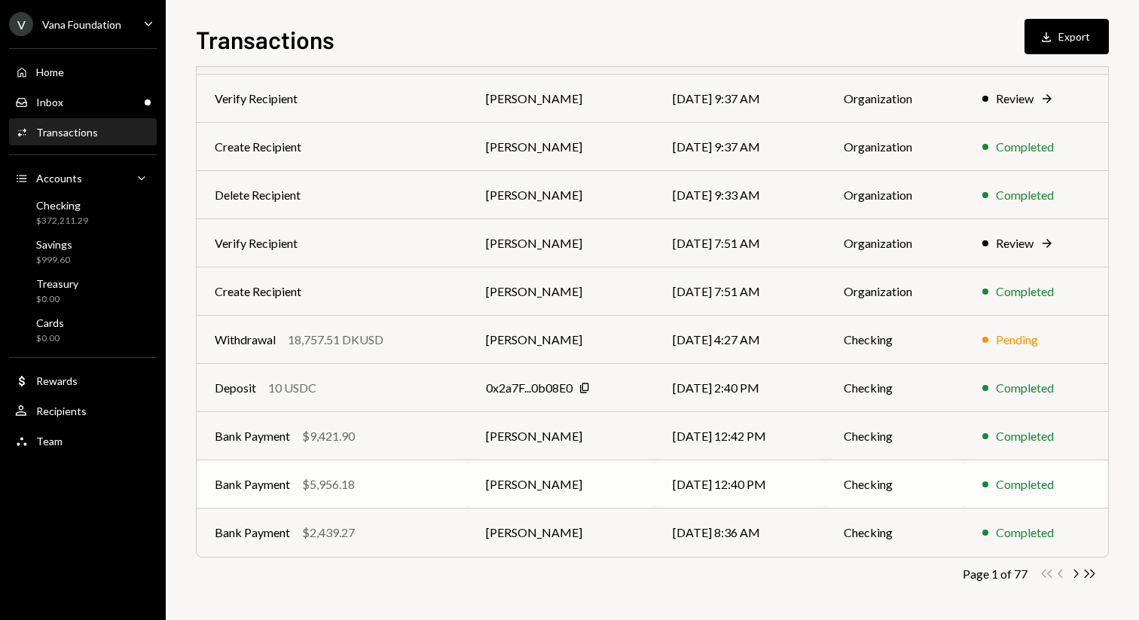
click at [991, 486] on div "Completed" at bounding box center [1036, 484] width 108 height 18
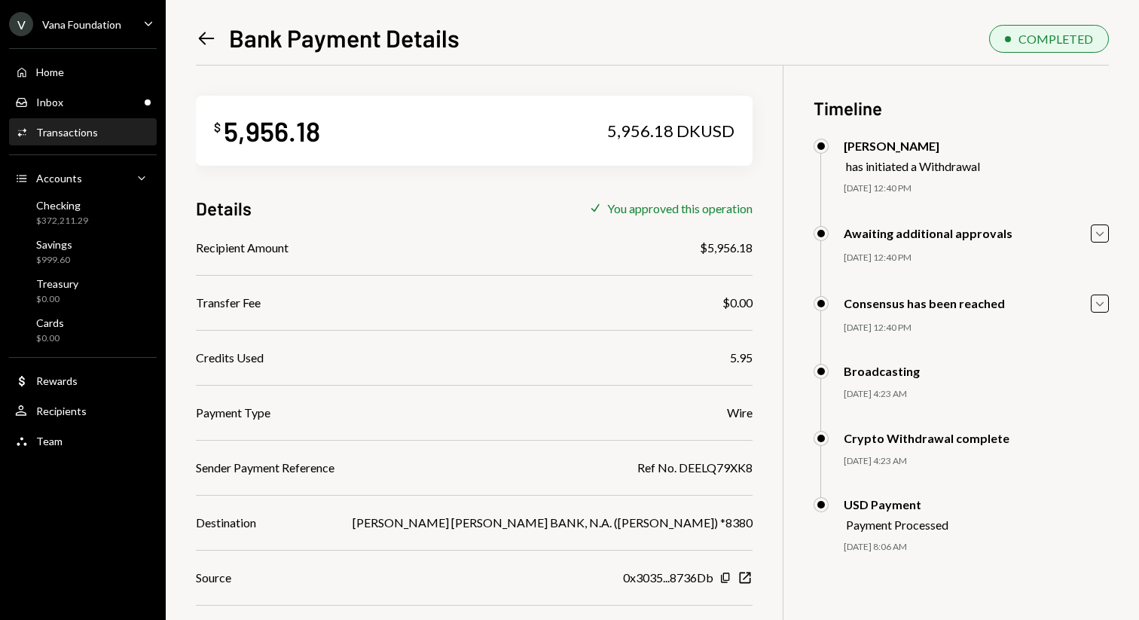
click at [190, 40] on div "Left Arrow Bank Payment Details COMPLETED $ 5,956.18 5,956.18 DKUSD Details Che…" at bounding box center [652, 310] width 973 height 620
click at [208, 41] on icon "Left Arrow" at bounding box center [206, 38] width 21 height 21
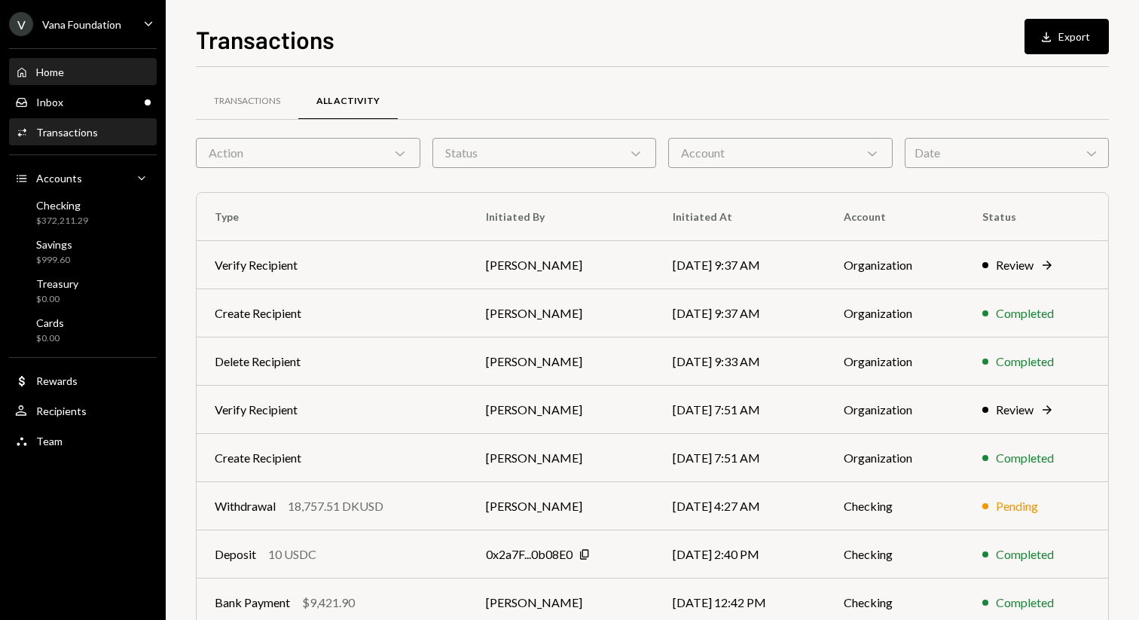
click at [84, 76] on div "Home Home" at bounding box center [83, 73] width 136 height 14
